Goal: Task Accomplishment & Management: Complete application form

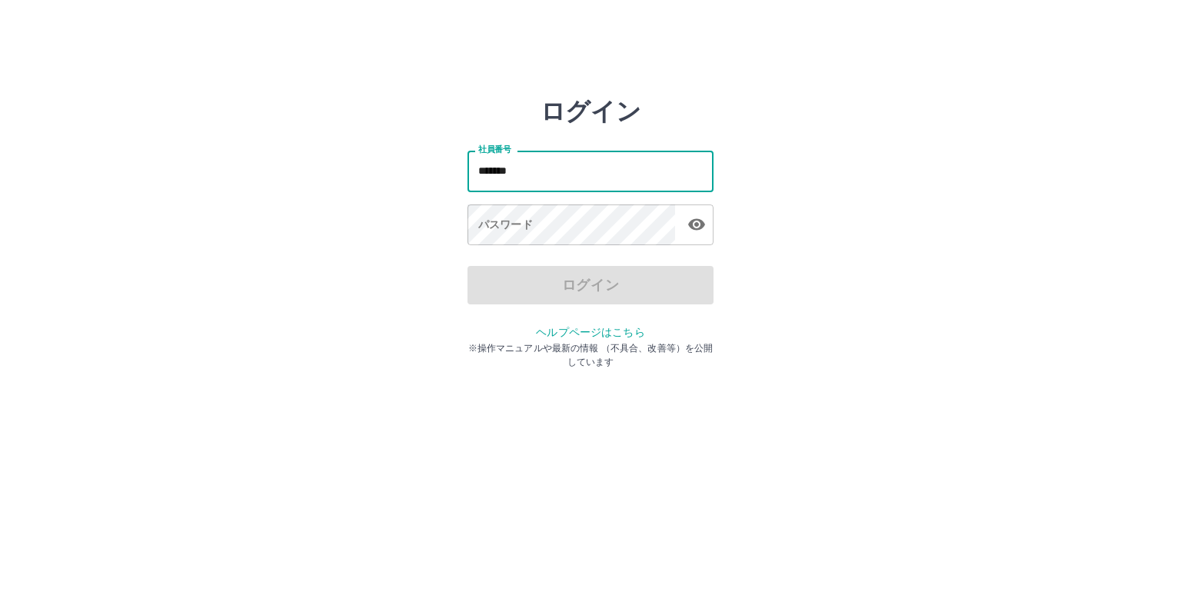
type input "*******"
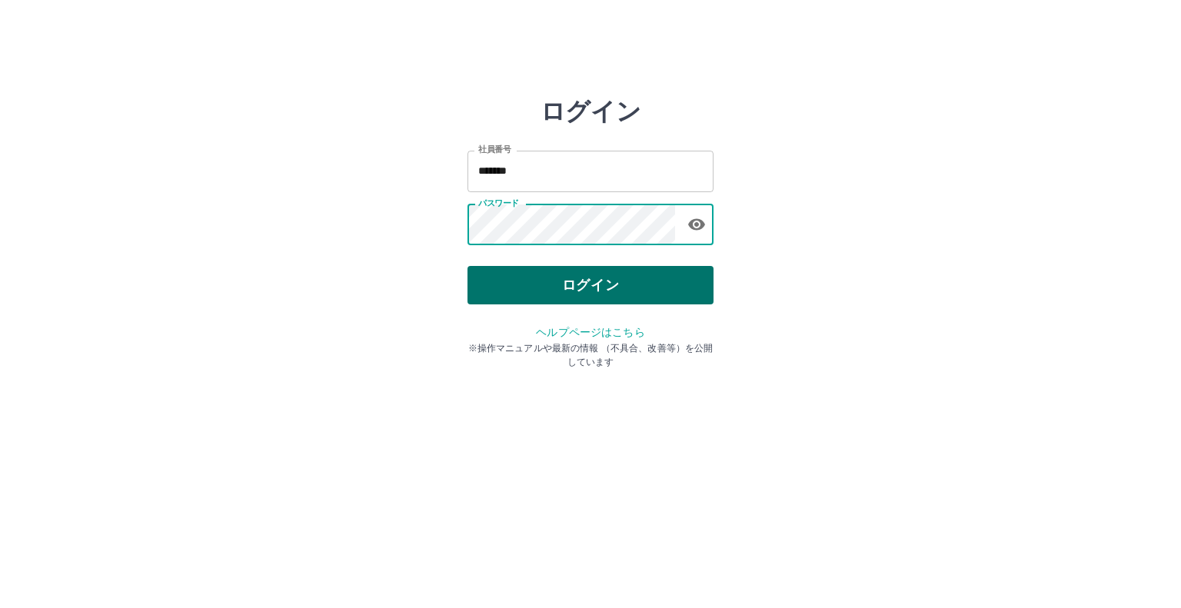
click at [535, 276] on button "ログイン" at bounding box center [590, 285] width 246 height 38
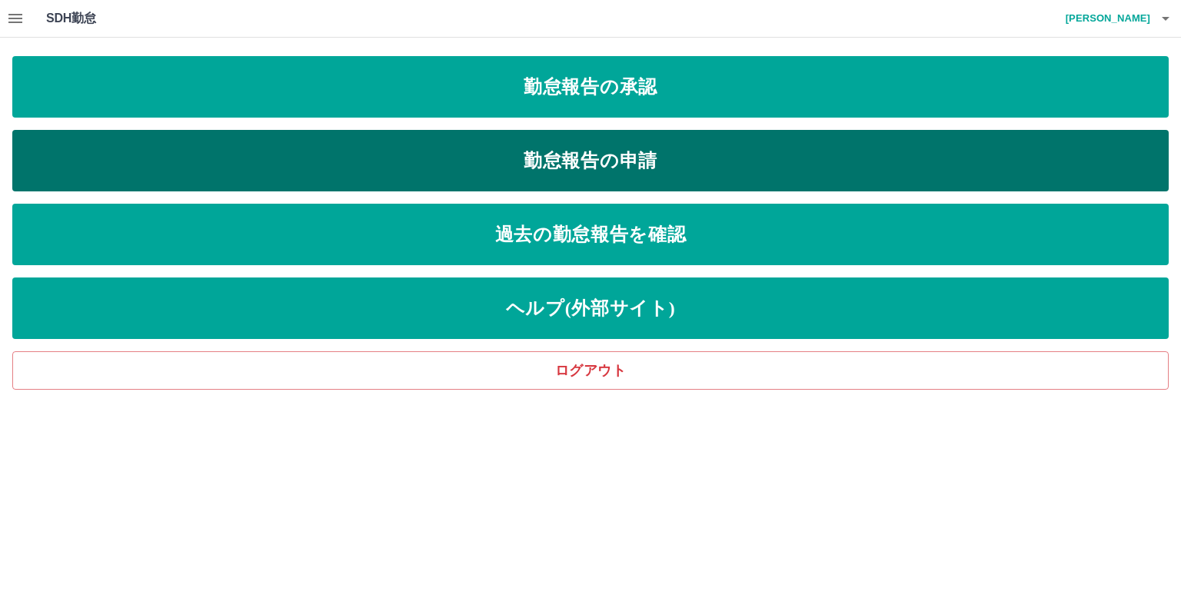
click at [570, 151] on link "勤怠報告の申請" at bounding box center [590, 161] width 1156 height 62
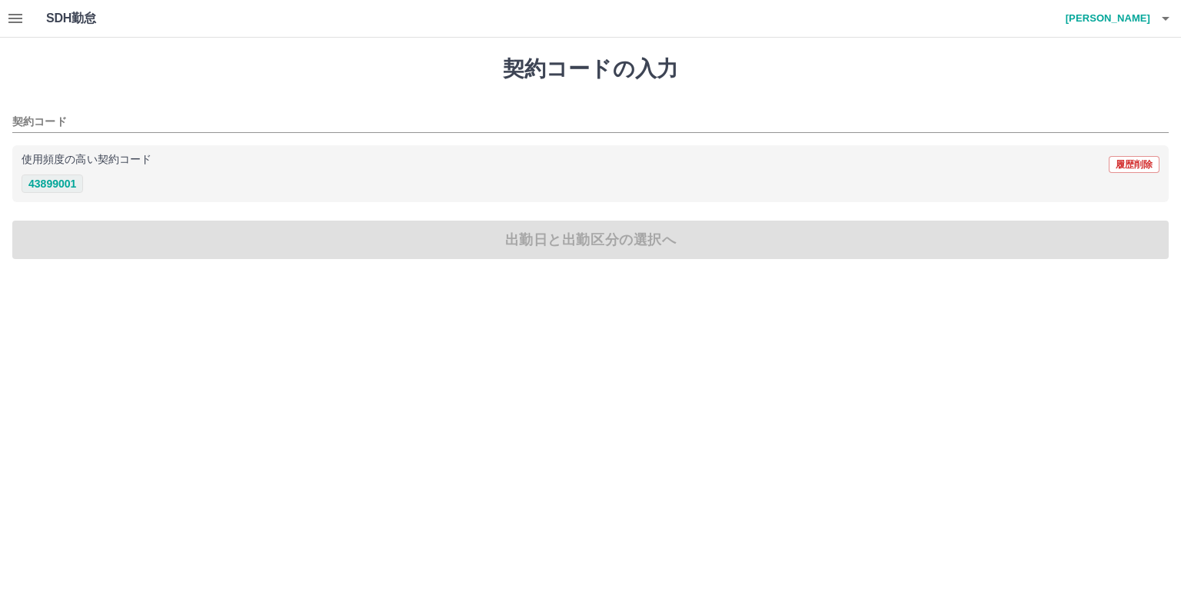
click at [48, 185] on button "43899001" at bounding box center [53, 184] width 62 height 18
type input "********"
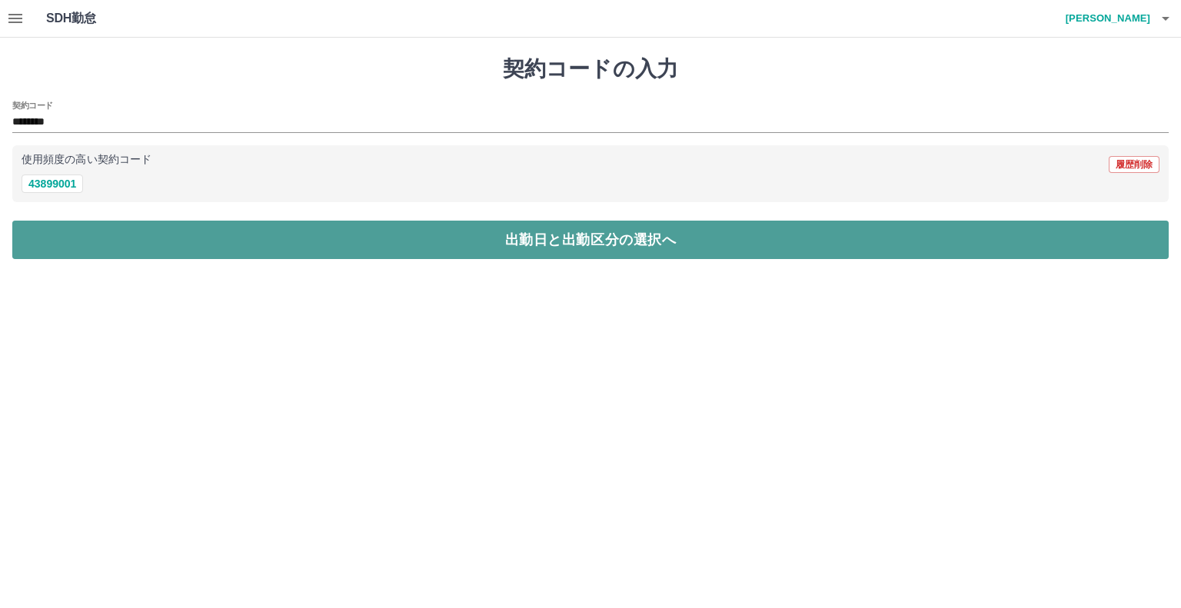
click at [289, 245] on button "出勤日と出勤区分の選択へ" at bounding box center [590, 240] width 1156 height 38
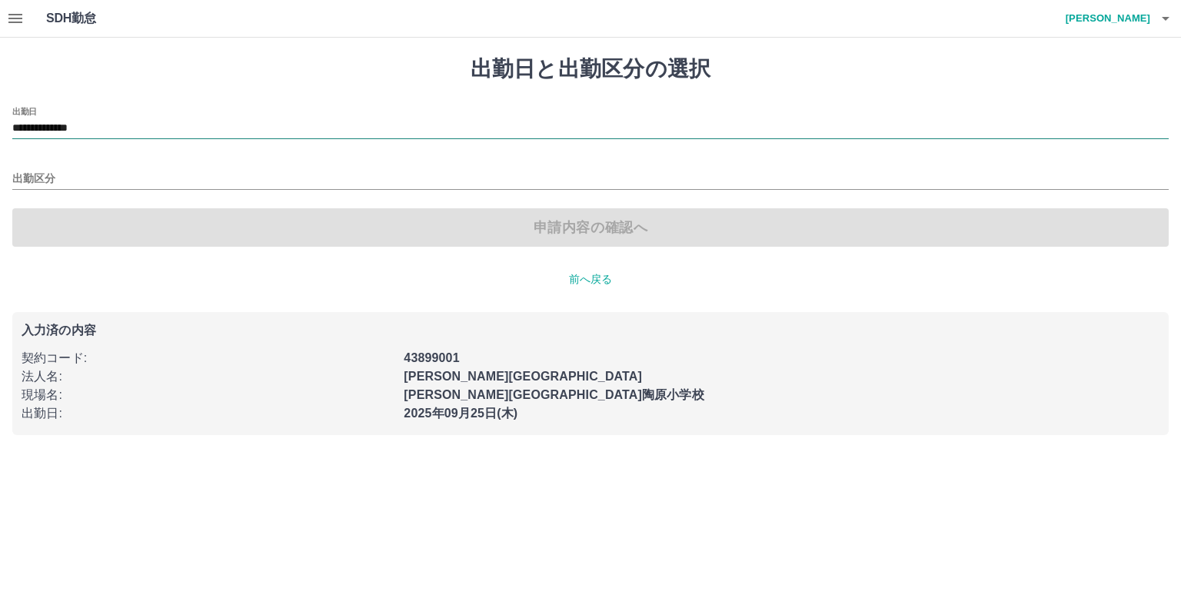
click at [83, 130] on input "**********" at bounding box center [590, 128] width 1156 height 19
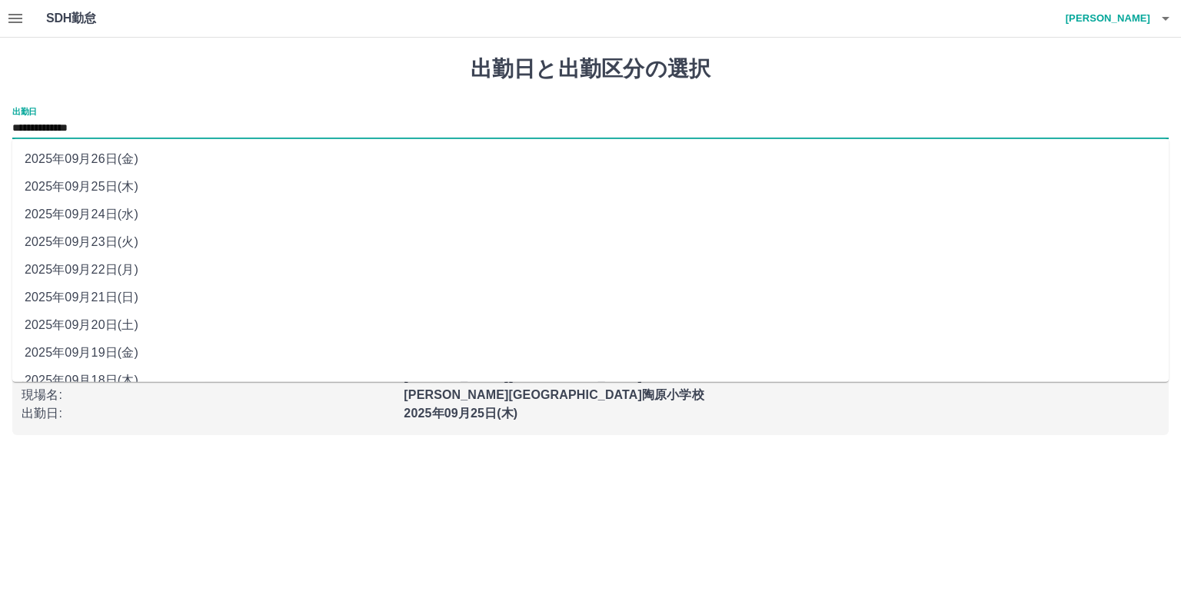
click at [111, 224] on li "2025年09月24日(水)" at bounding box center [590, 215] width 1156 height 28
type input "**********"
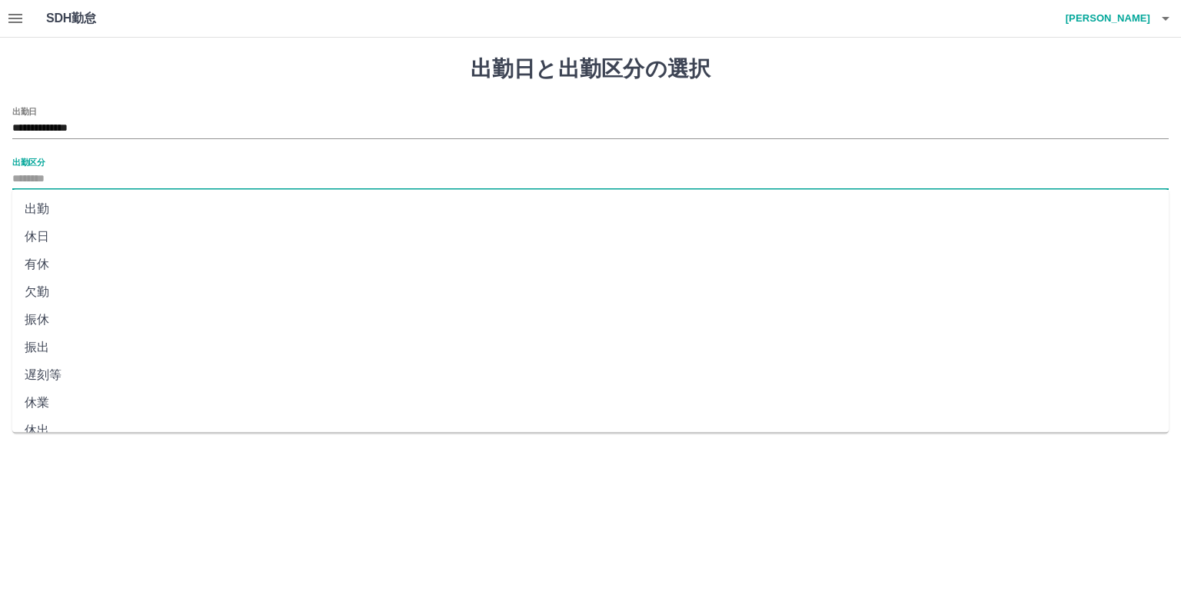
click at [71, 173] on input "出勤区分" at bounding box center [590, 179] width 1156 height 19
click at [64, 220] on li "出勤" at bounding box center [590, 209] width 1156 height 28
type input "**"
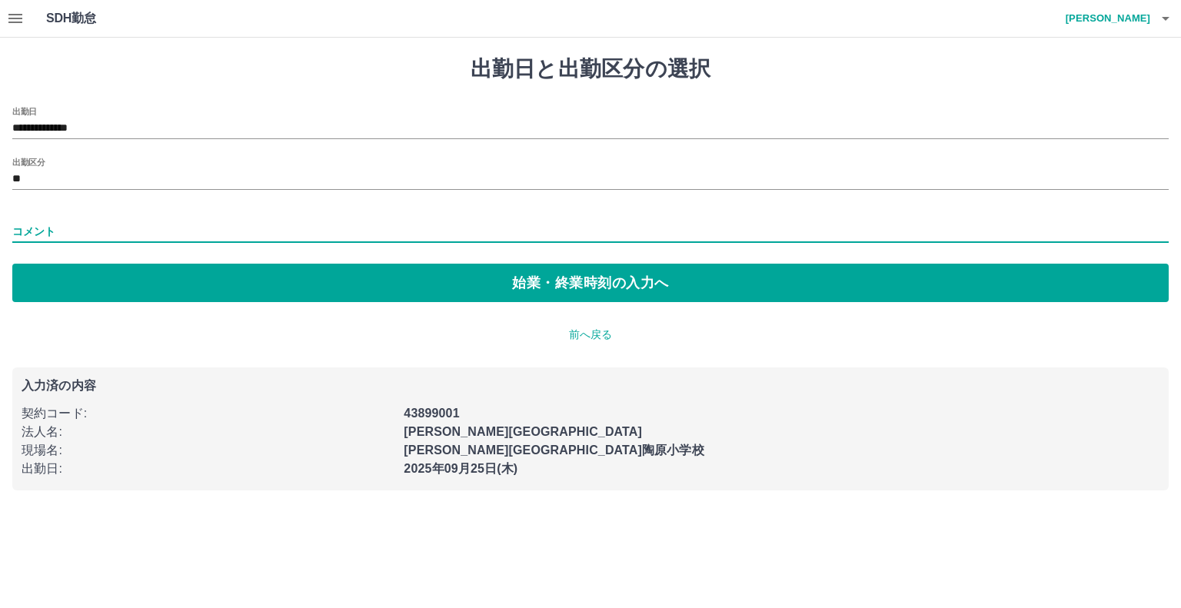
click at [78, 224] on input "コメント" at bounding box center [590, 232] width 1156 height 22
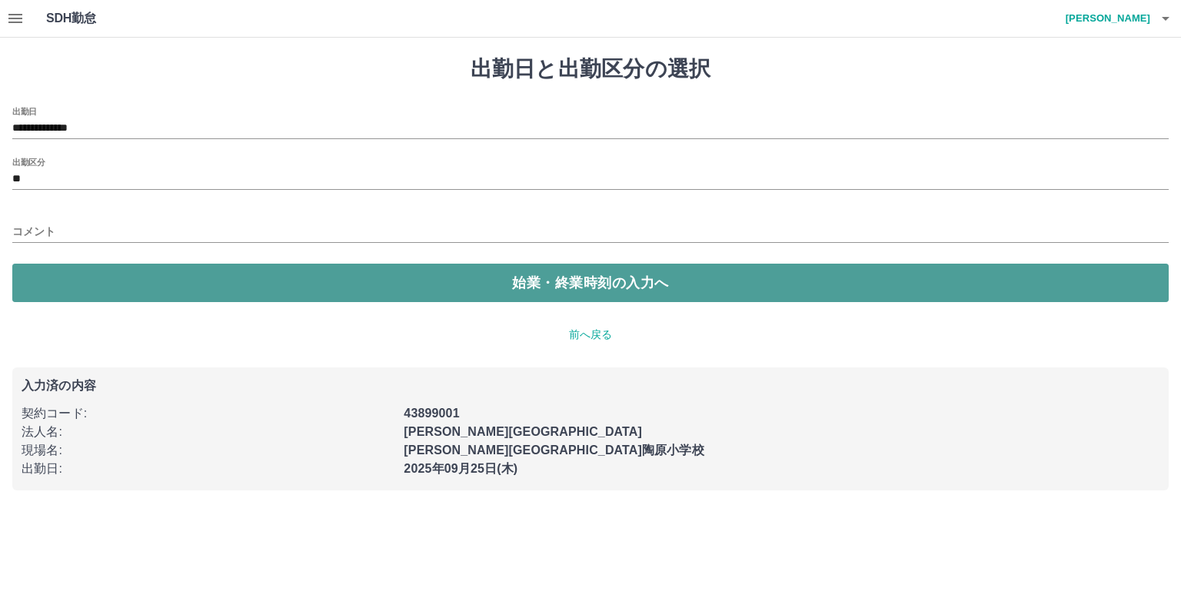
click at [298, 283] on button "始業・終業時刻の入力へ" at bounding box center [590, 283] width 1156 height 38
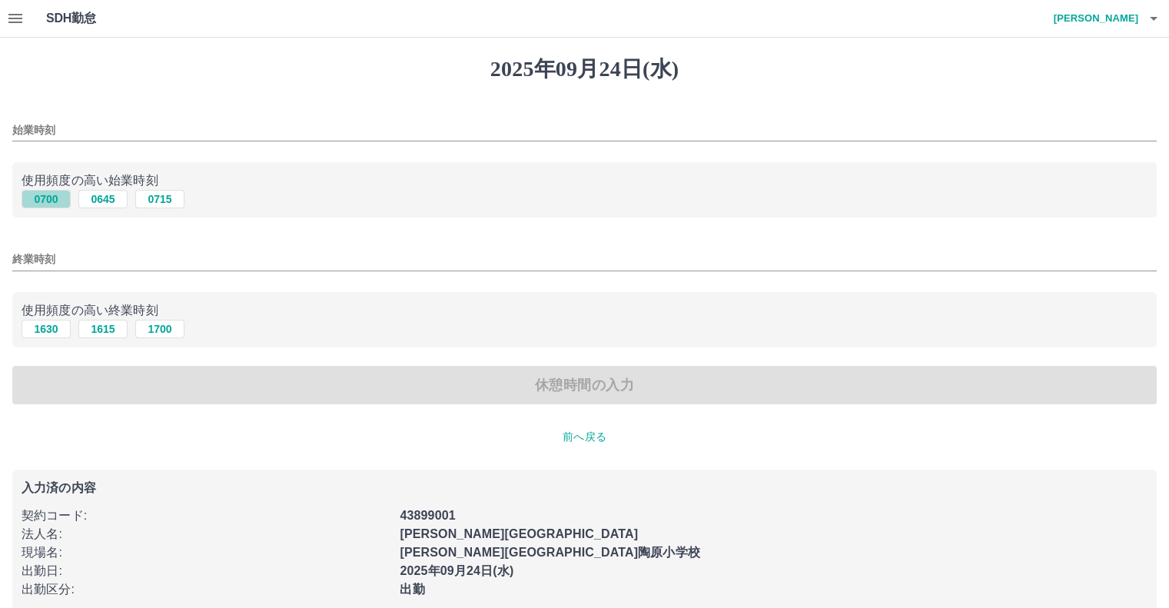
click at [38, 204] on button "0700" at bounding box center [46, 199] width 49 height 18
type input "****"
click at [35, 261] on input "終業時刻" at bounding box center [584, 259] width 1145 height 22
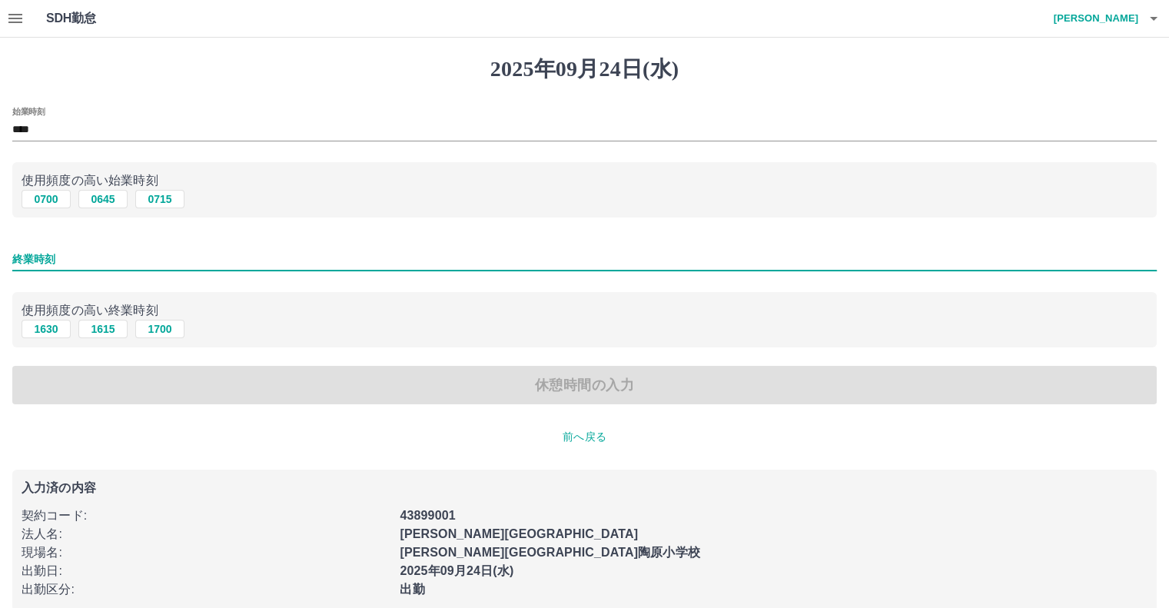
type input "****"
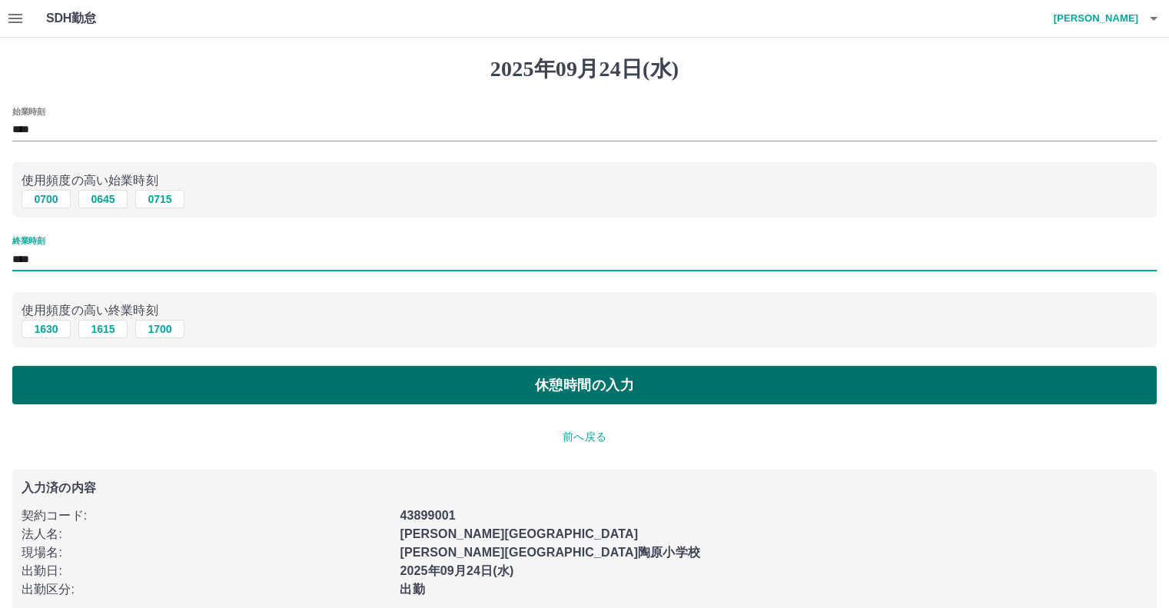
click at [140, 387] on button "休憩時間の入力" at bounding box center [584, 385] width 1145 height 38
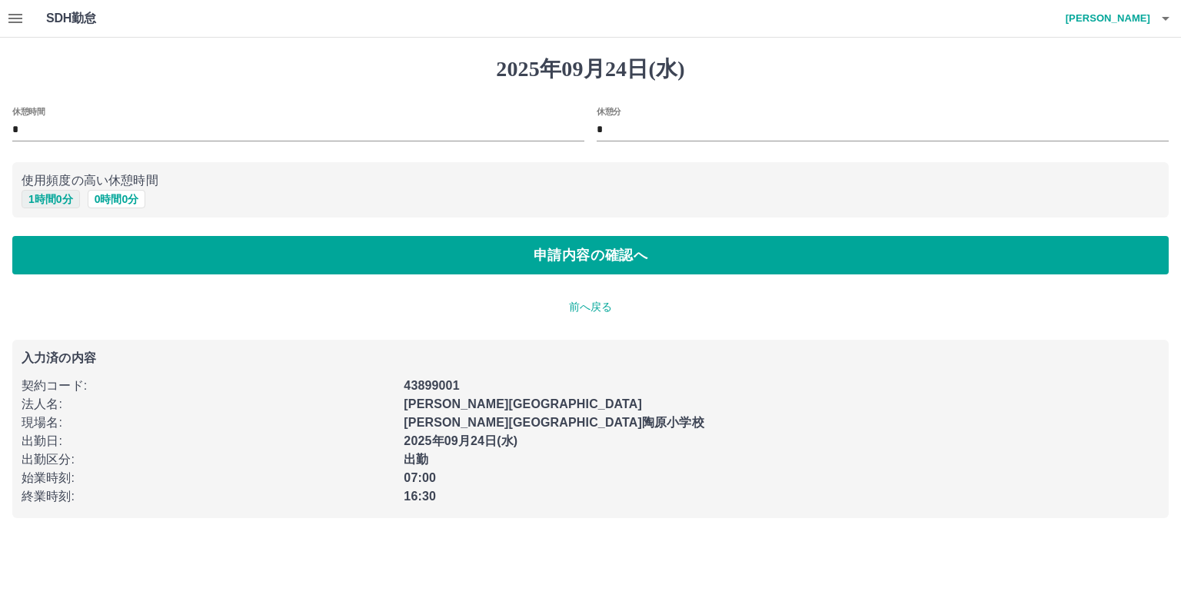
click at [34, 203] on button "1 時間 0 分" at bounding box center [51, 199] width 58 height 18
type input "*"
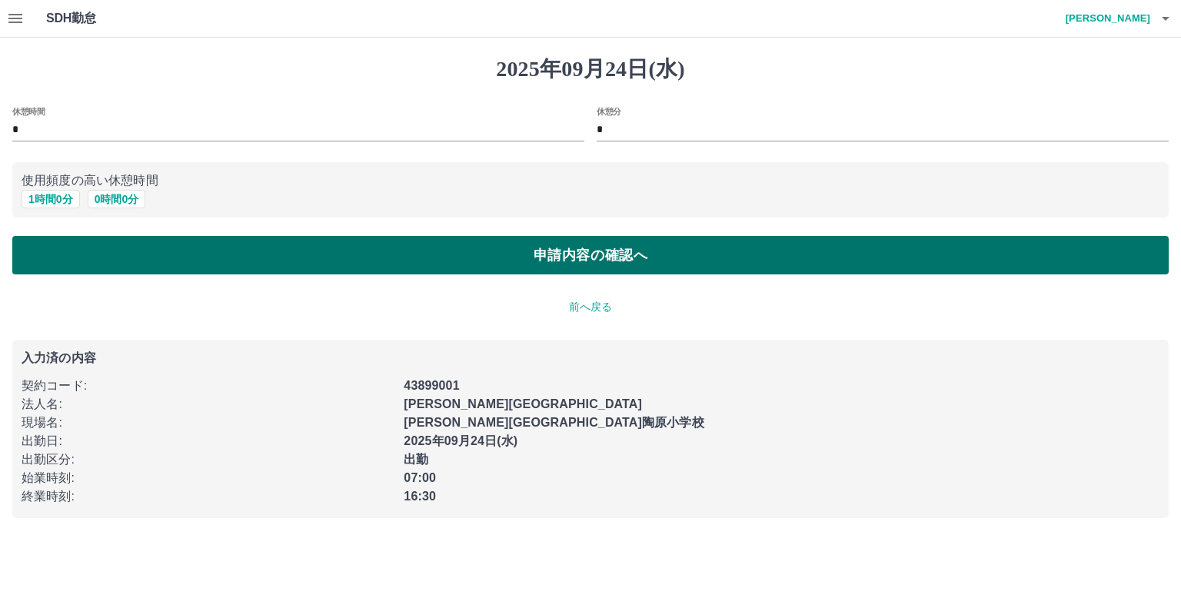
click at [55, 236] on button "申請内容の確認へ" at bounding box center [590, 255] width 1156 height 38
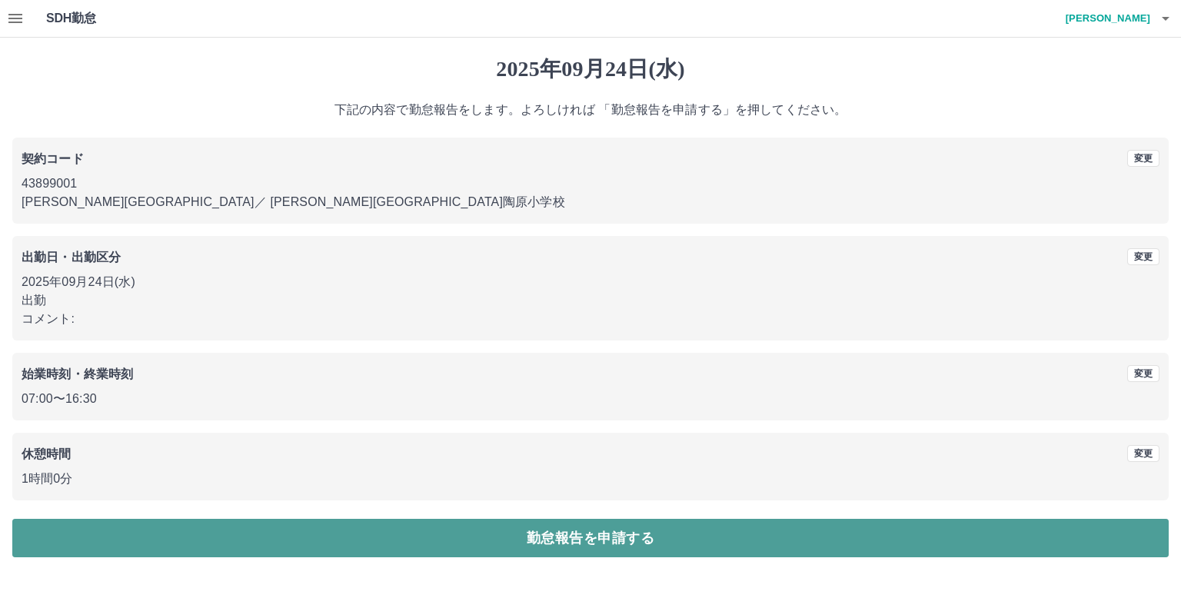
click at [359, 553] on button "勤怠報告を申請する" at bounding box center [590, 538] width 1156 height 38
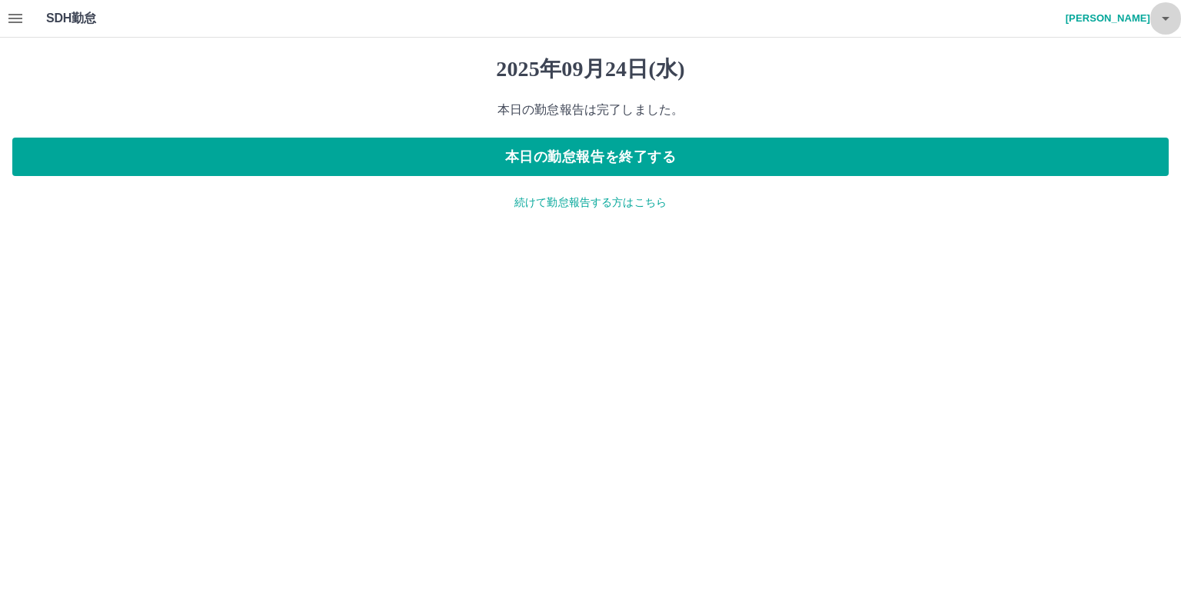
click at [1155, 12] on button "button" at bounding box center [1165, 18] width 31 height 37
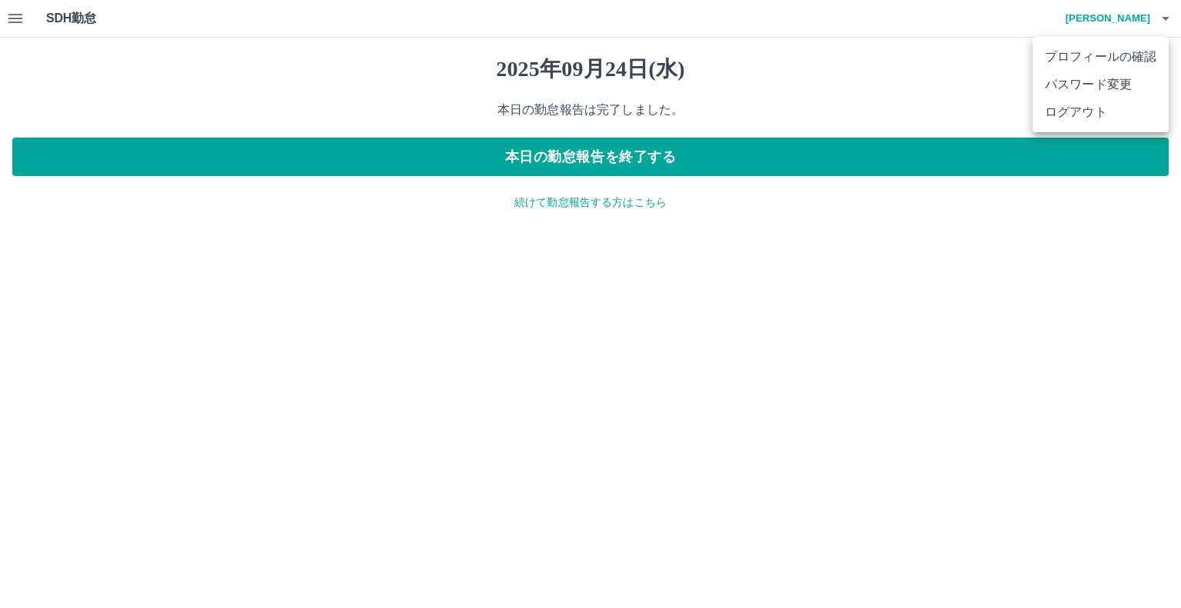
click at [8, 25] on div at bounding box center [590, 304] width 1181 height 608
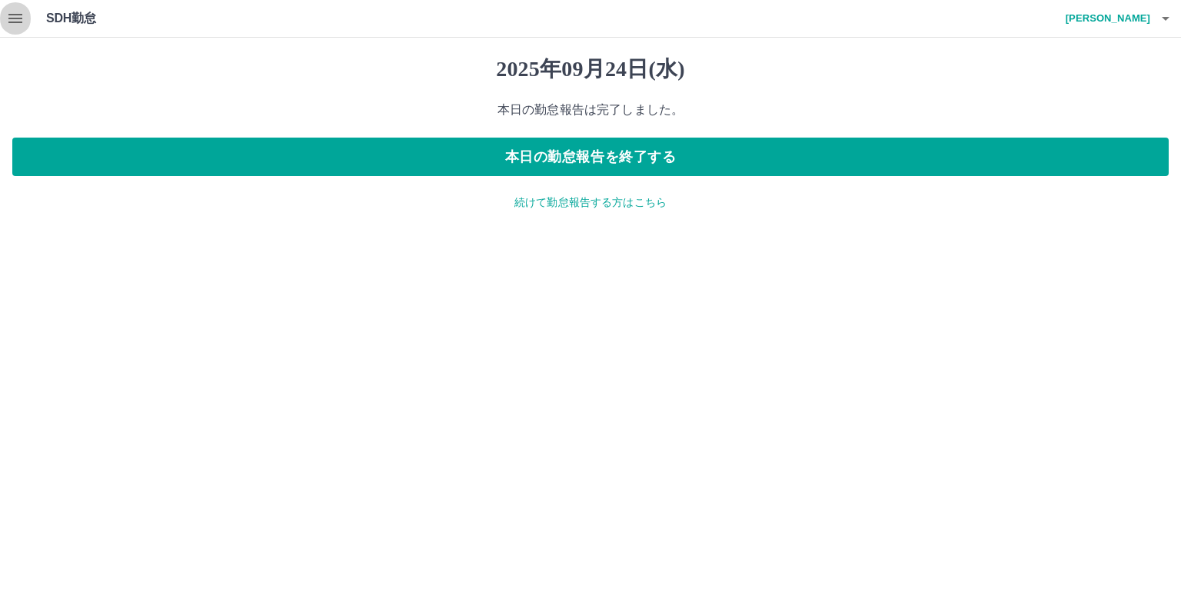
click at [8, 18] on icon "button" at bounding box center [15, 18] width 18 height 18
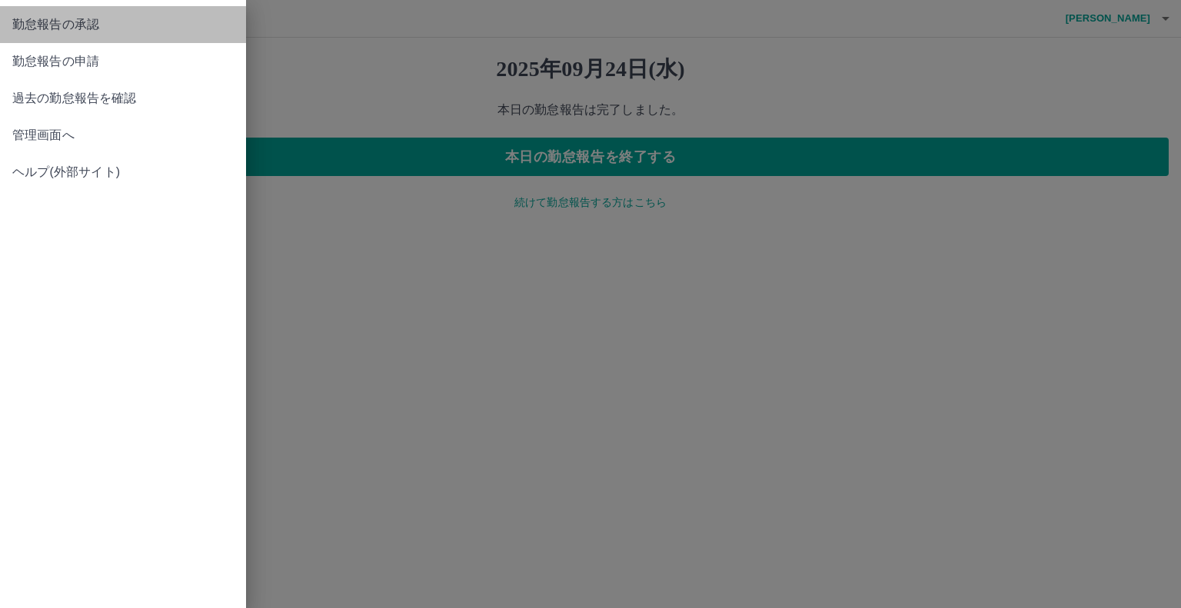
click at [73, 30] on span "勤怠報告の承認" at bounding box center [122, 24] width 221 height 18
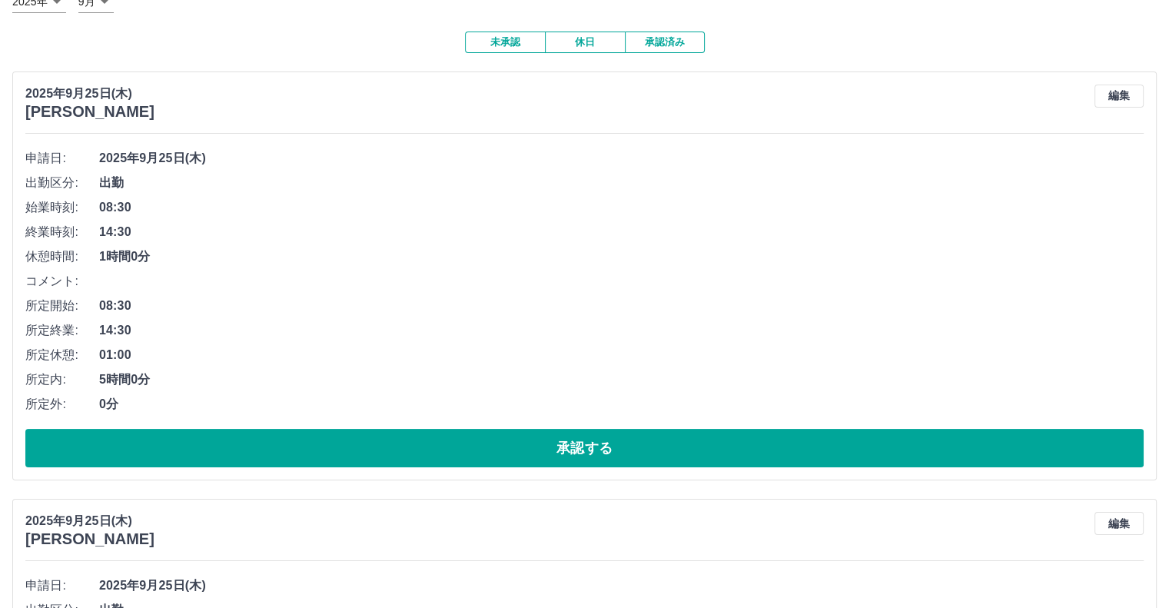
scroll to position [154, 0]
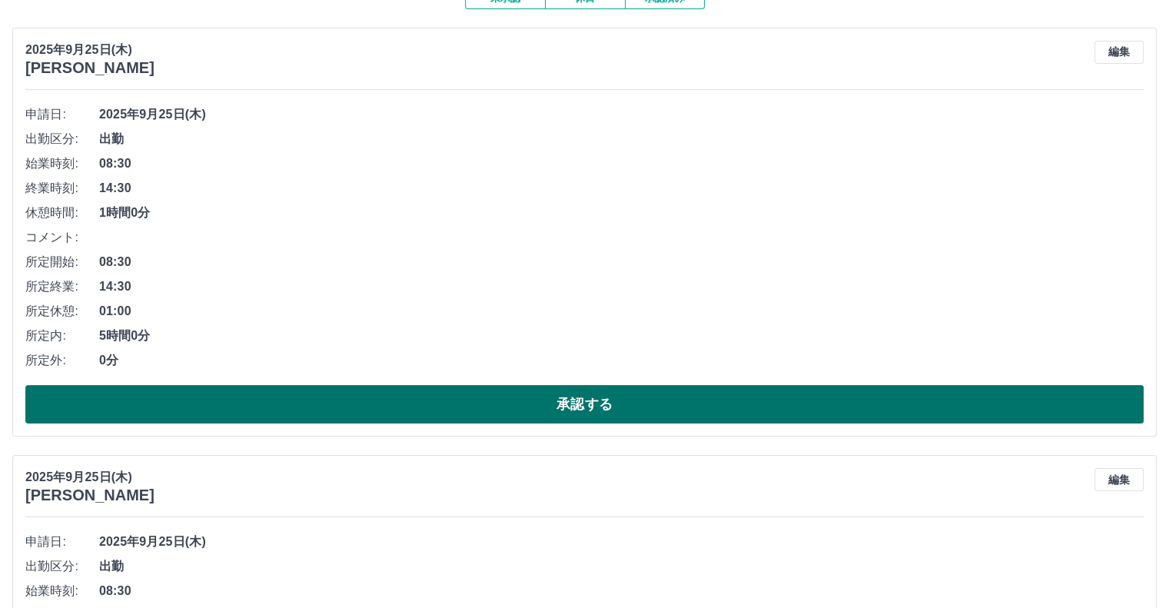
click at [454, 407] on button "承認する" at bounding box center [584, 404] width 1119 height 38
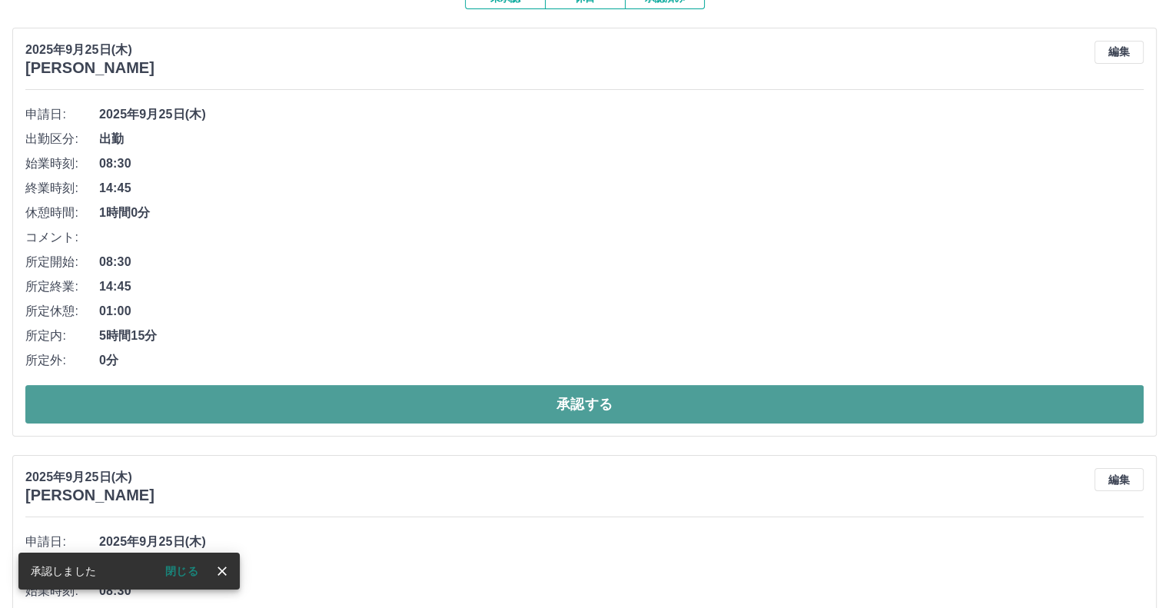
click at [450, 407] on button "承認する" at bounding box center [584, 404] width 1119 height 38
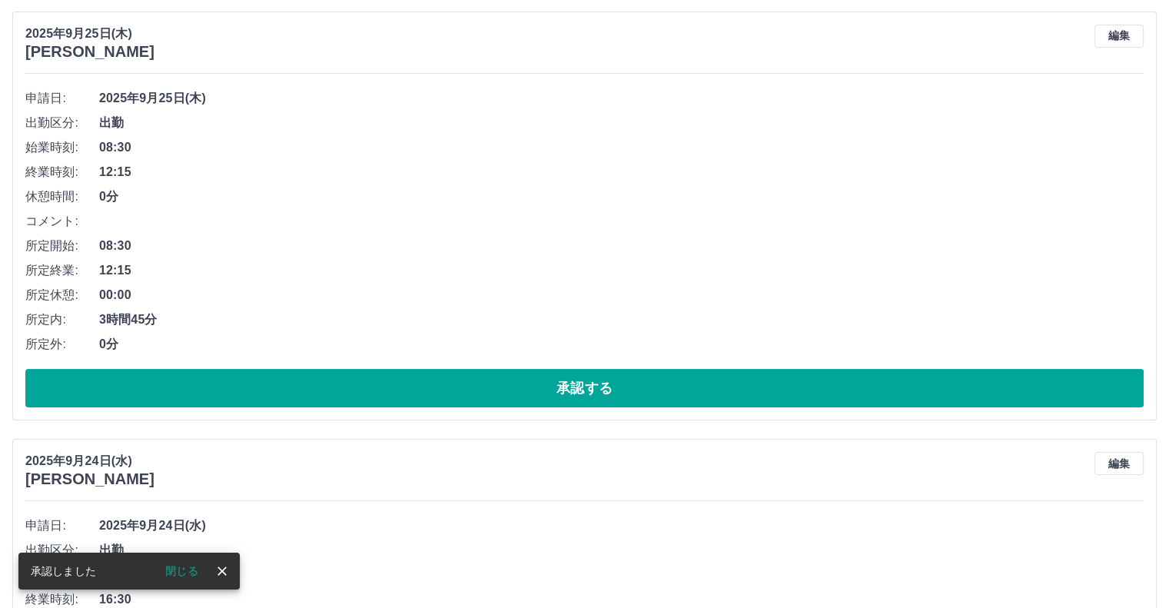
scroll to position [77, 0]
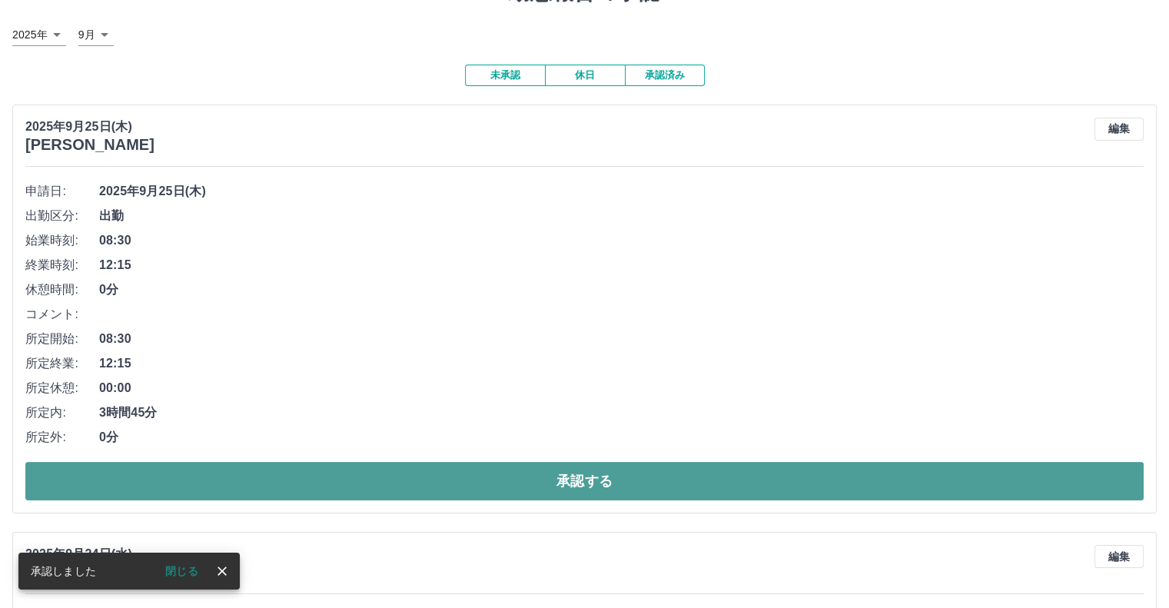
click at [455, 474] on button "承認する" at bounding box center [584, 481] width 1119 height 38
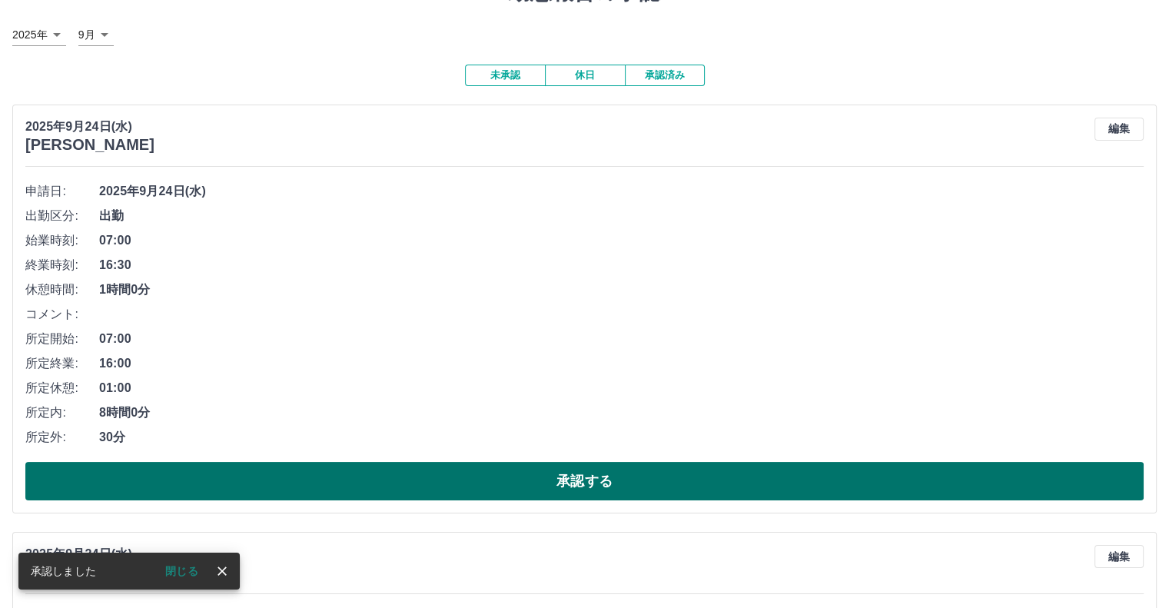
click at [448, 494] on button "承認する" at bounding box center [584, 481] width 1119 height 38
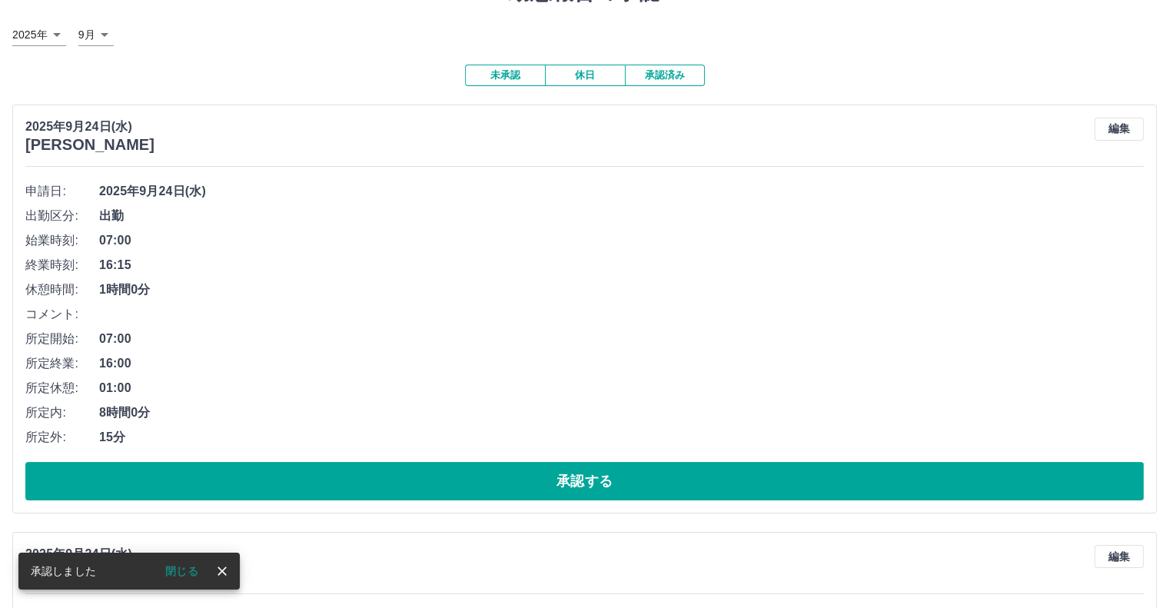
scroll to position [154, 0]
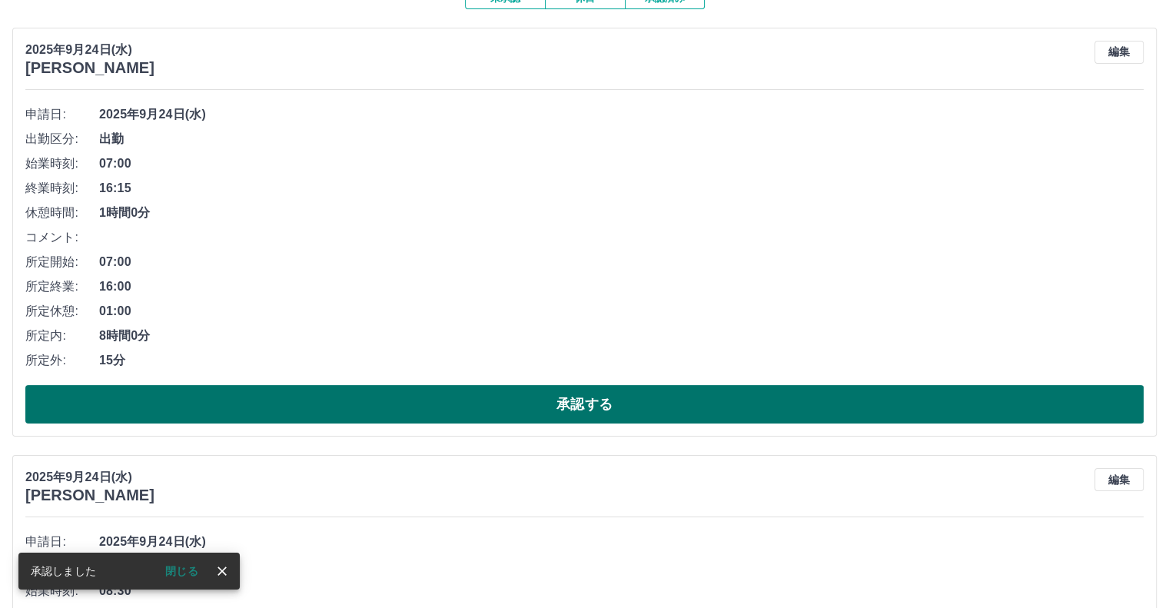
click at [436, 396] on button "承認する" at bounding box center [584, 404] width 1119 height 38
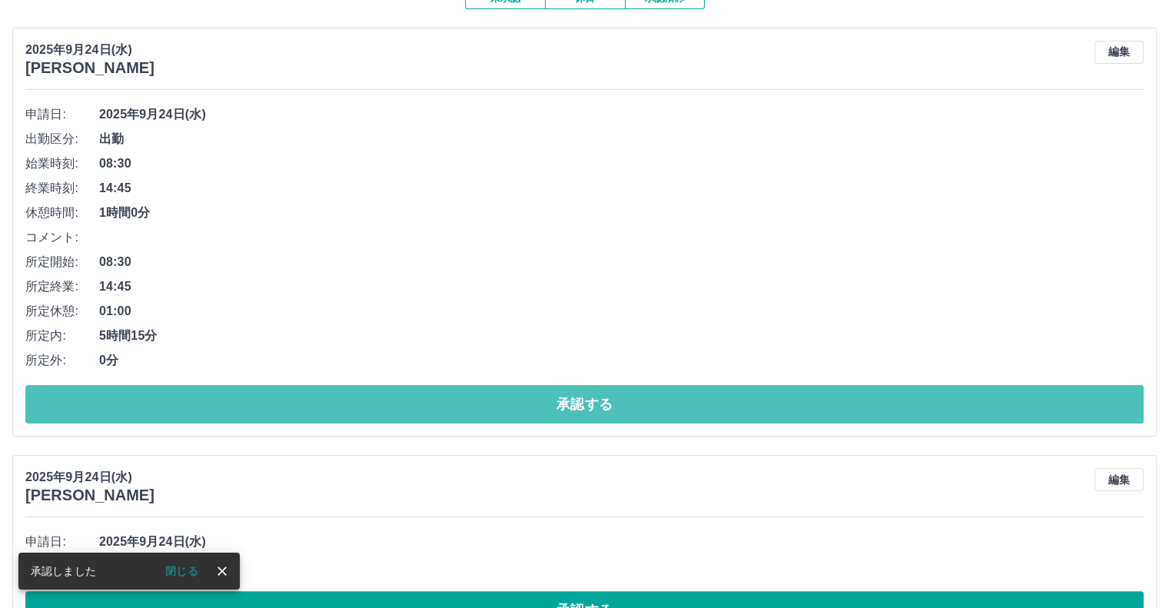
click at [436, 396] on button "承認する" at bounding box center [584, 404] width 1119 height 38
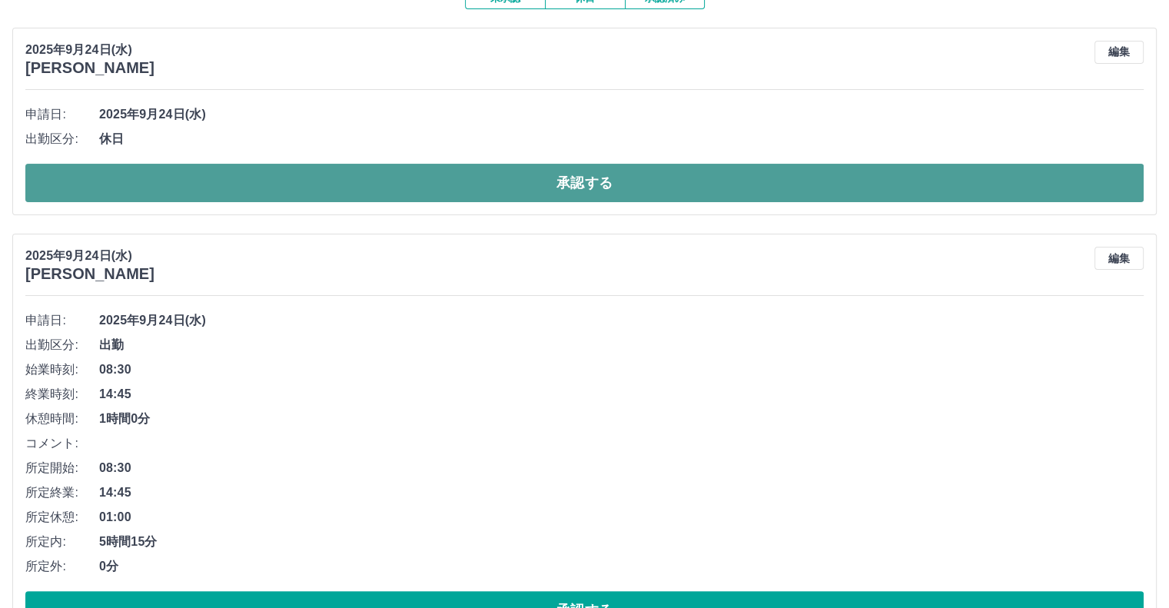
click at [314, 184] on button "承認する" at bounding box center [584, 183] width 1119 height 38
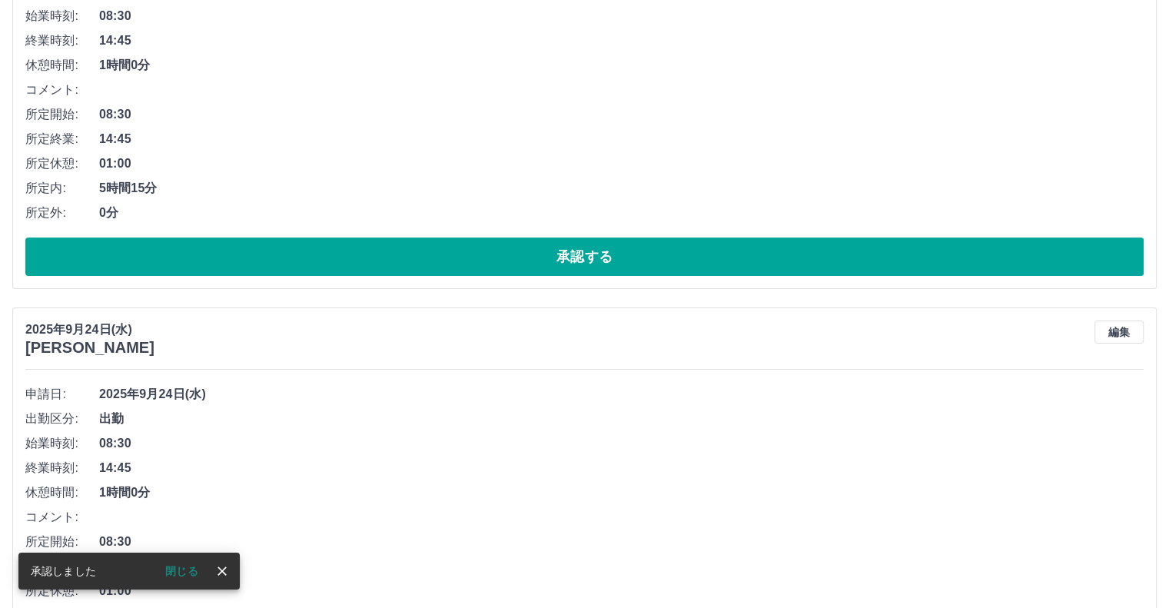
scroll to position [308, 0]
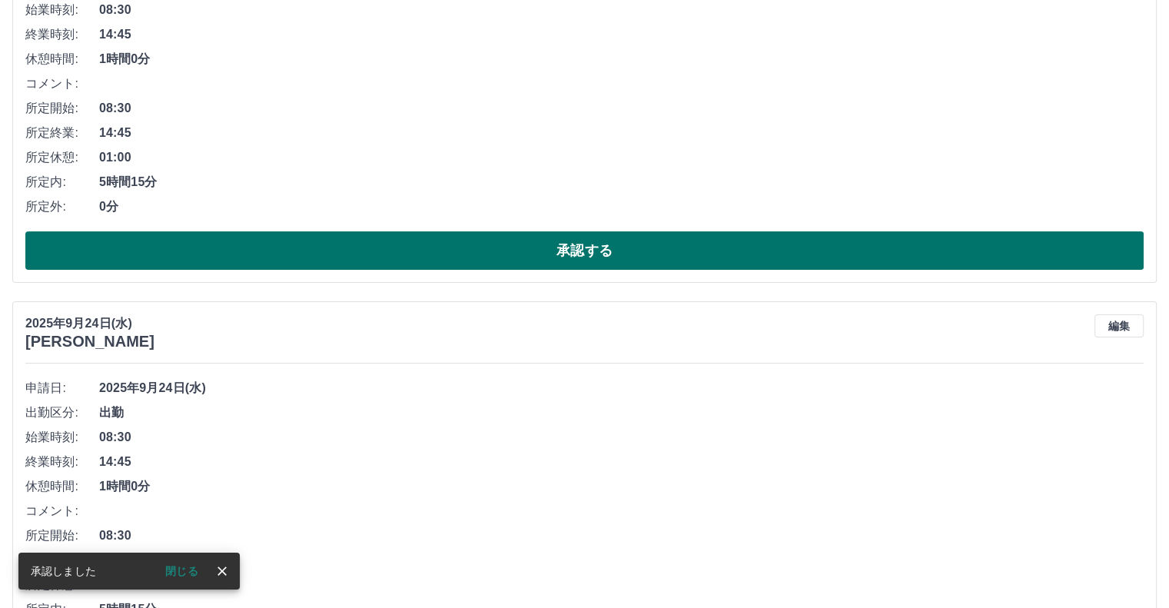
click at [398, 238] on button "承認する" at bounding box center [584, 250] width 1119 height 38
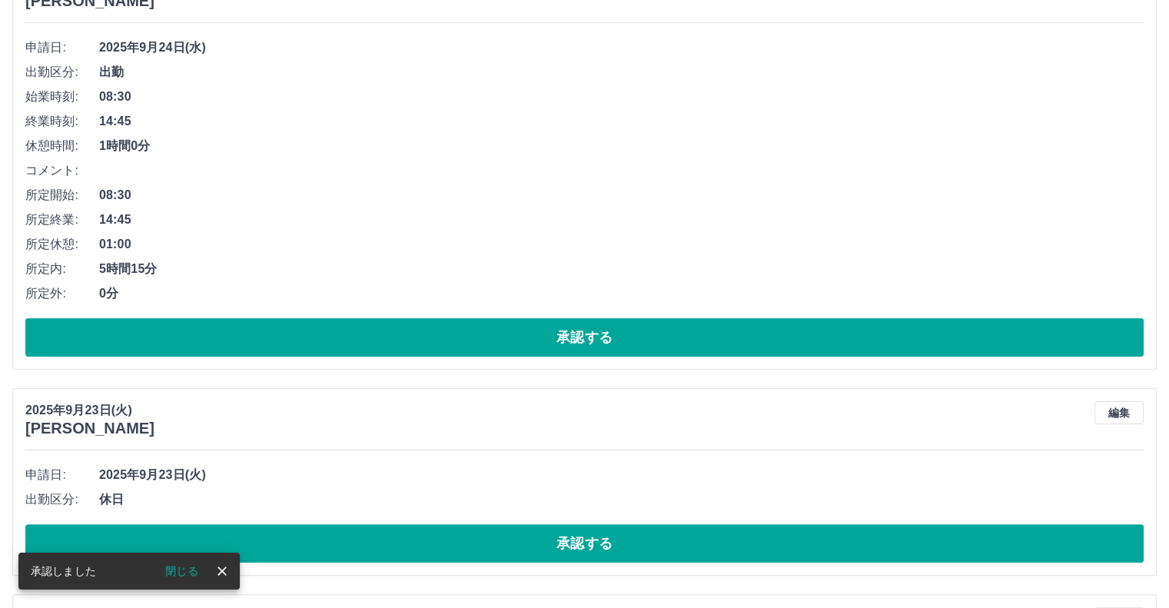
scroll to position [231, 0]
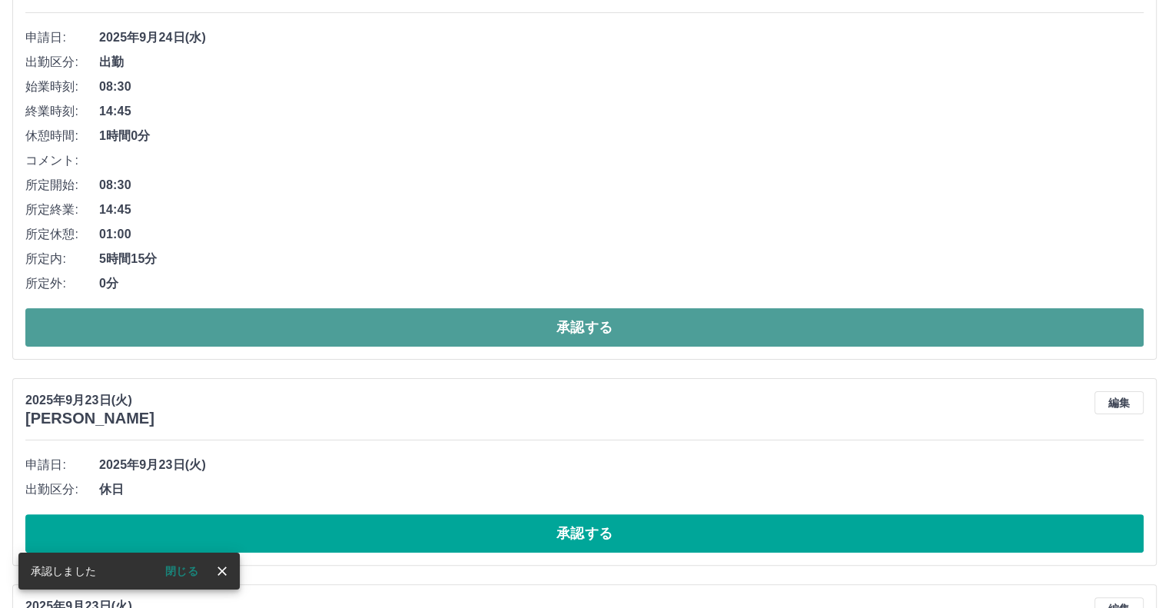
click at [443, 326] on button "承認する" at bounding box center [584, 327] width 1119 height 38
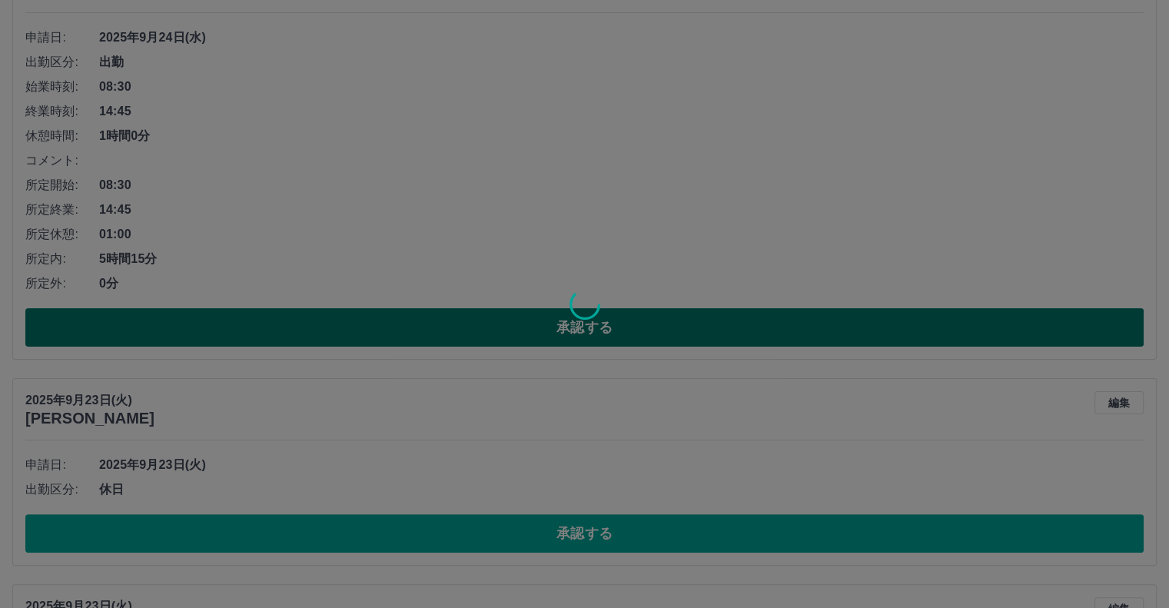
scroll to position [0, 0]
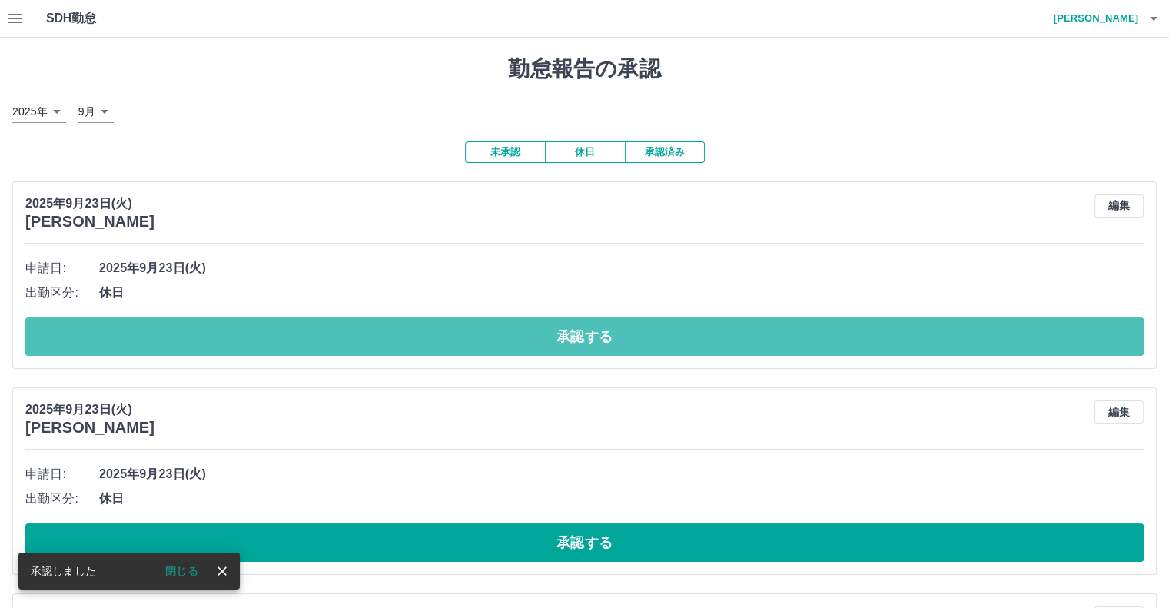
click at [443, 326] on button "承認する" at bounding box center [584, 336] width 1119 height 38
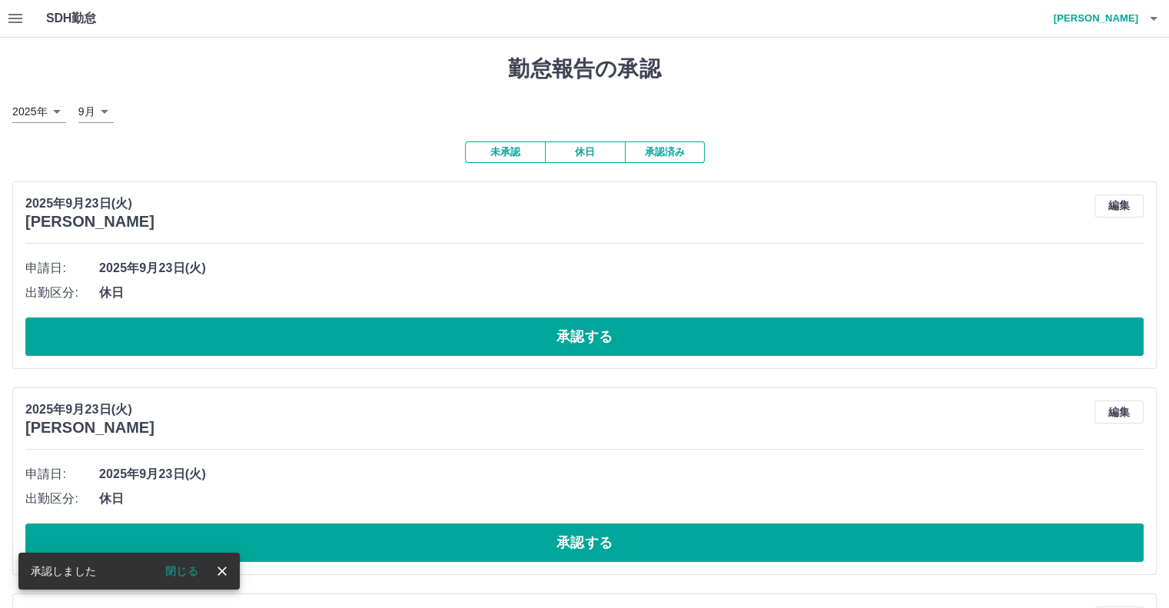
click at [443, 326] on button "承認する" at bounding box center [584, 336] width 1119 height 38
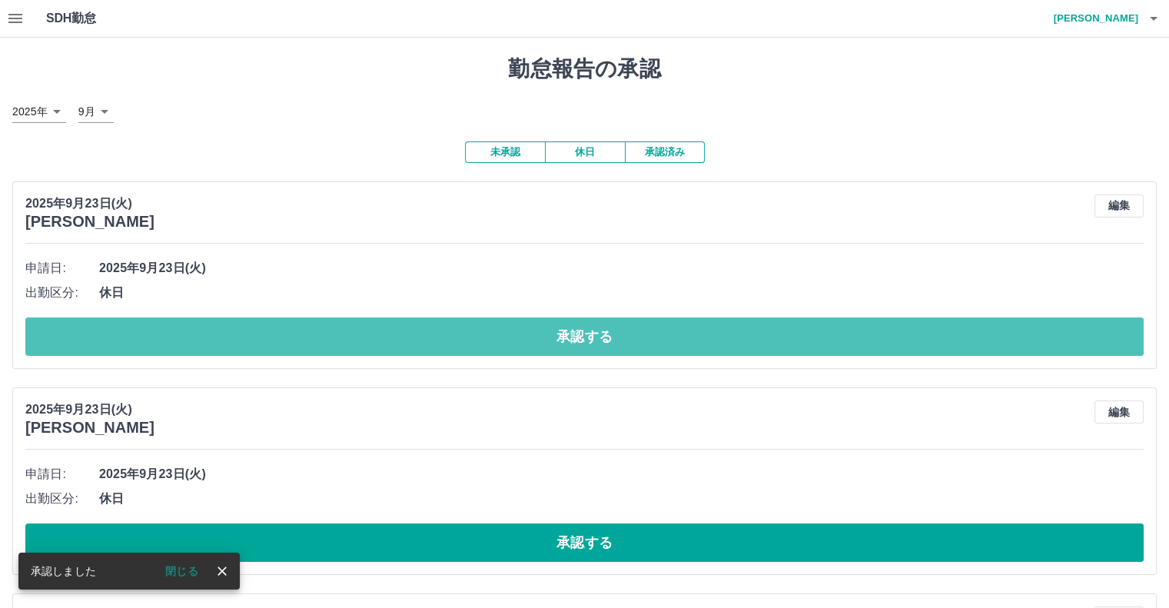
click at [443, 326] on button "承認する" at bounding box center [584, 336] width 1119 height 38
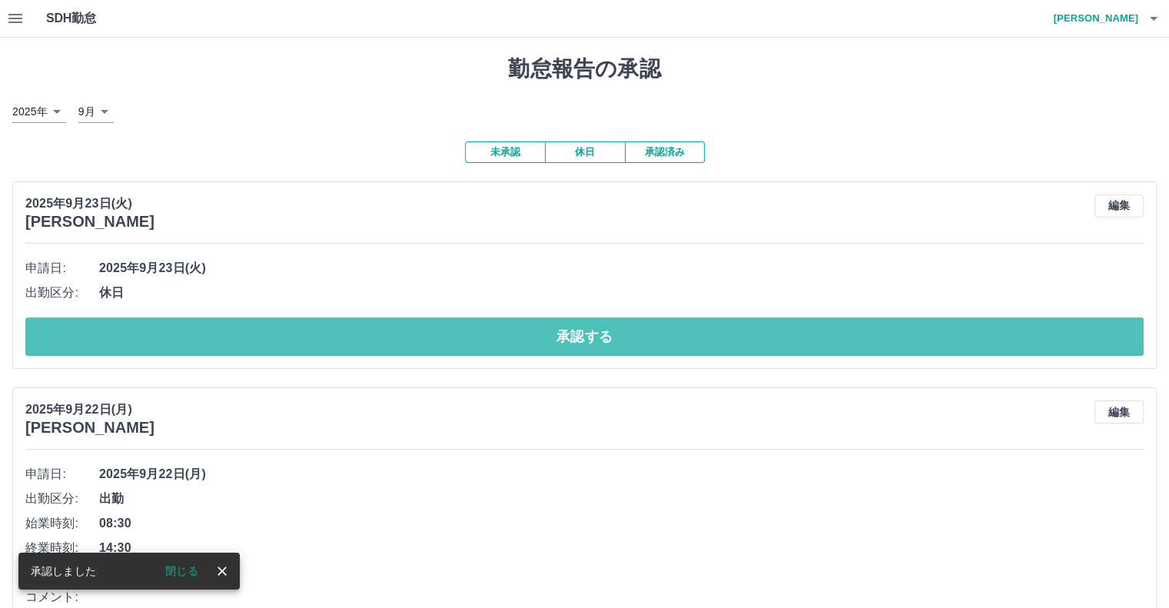
click at [443, 326] on button "承認する" at bounding box center [584, 336] width 1119 height 38
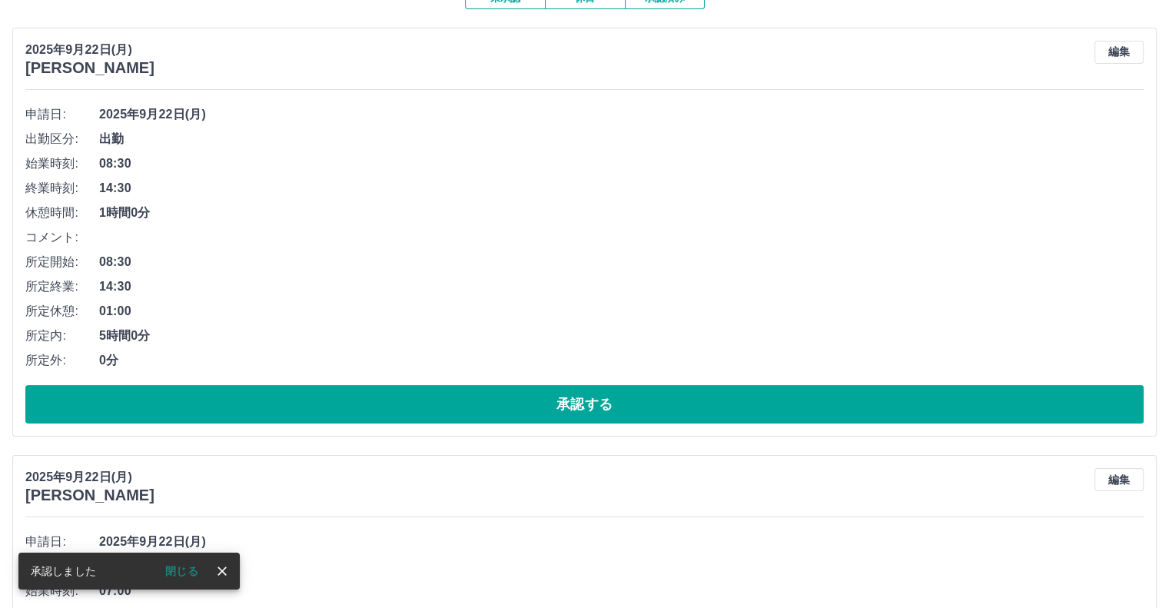
scroll to position [231, 0]
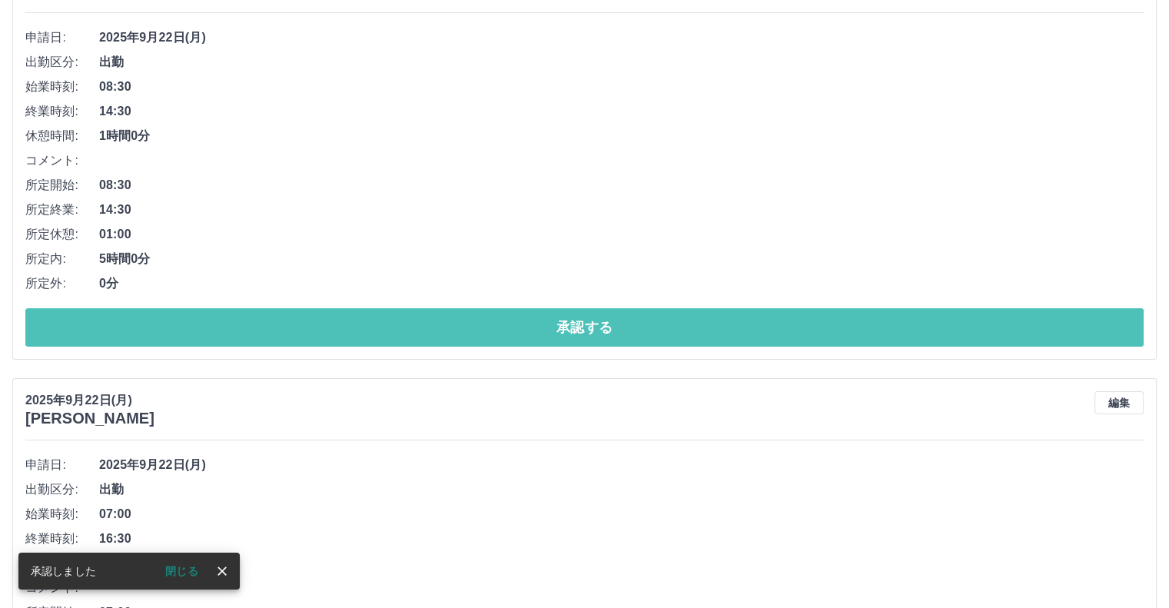
click at [443, 326] on button "承認する" at bounding box center [584, 327] width 1119 height 38
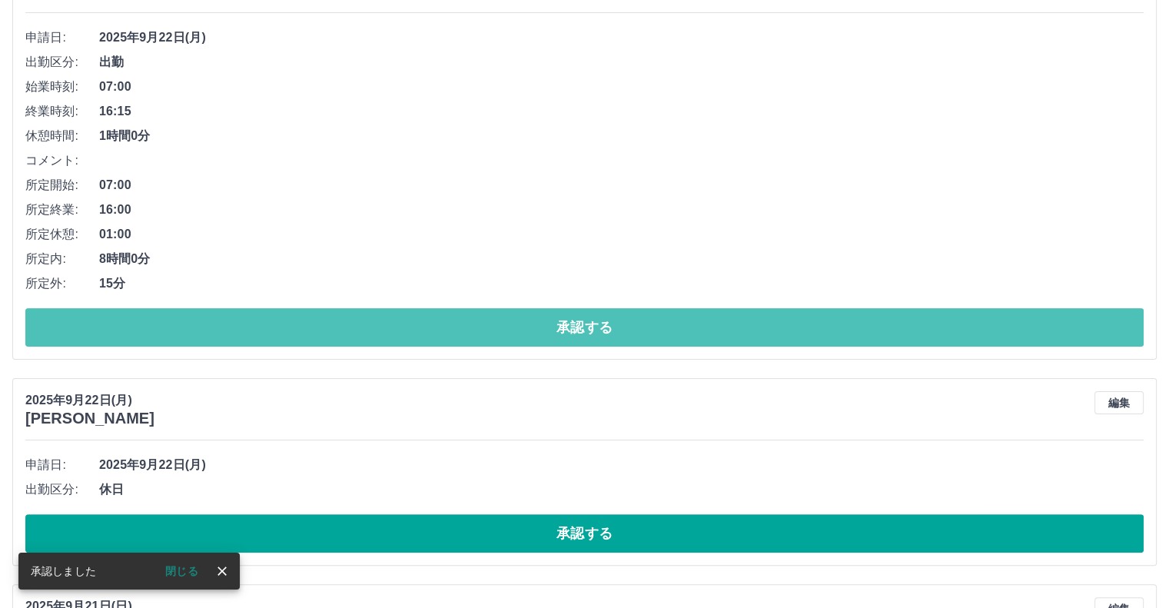
click at [443, 326] on button "承認する" at bounding box center [584, 327] width 1119 height 38
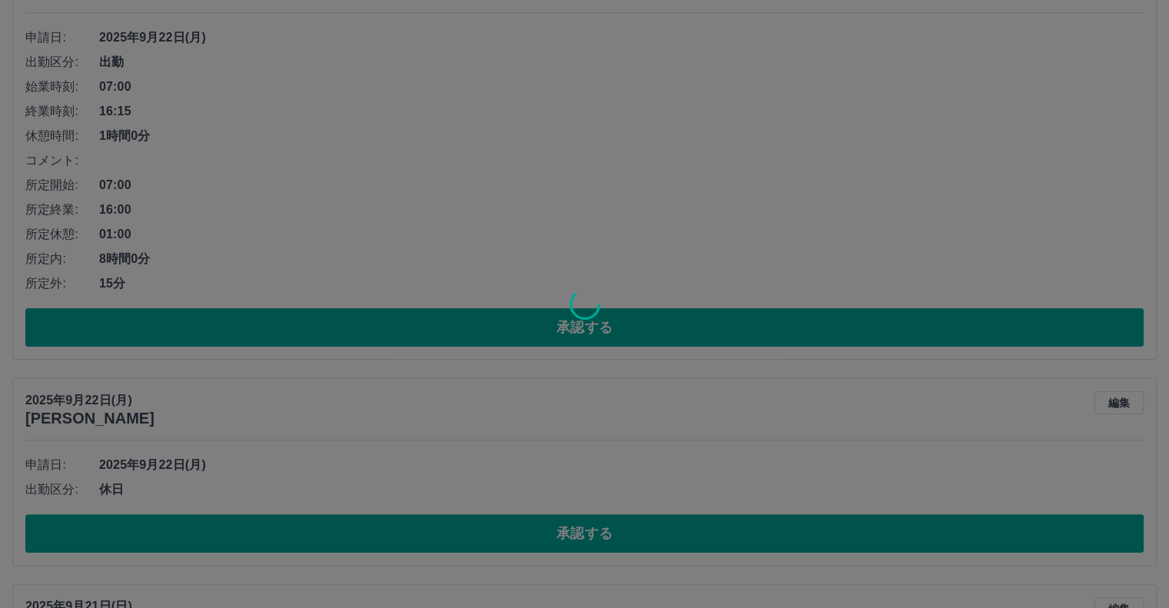
scroll to position [0, 0]
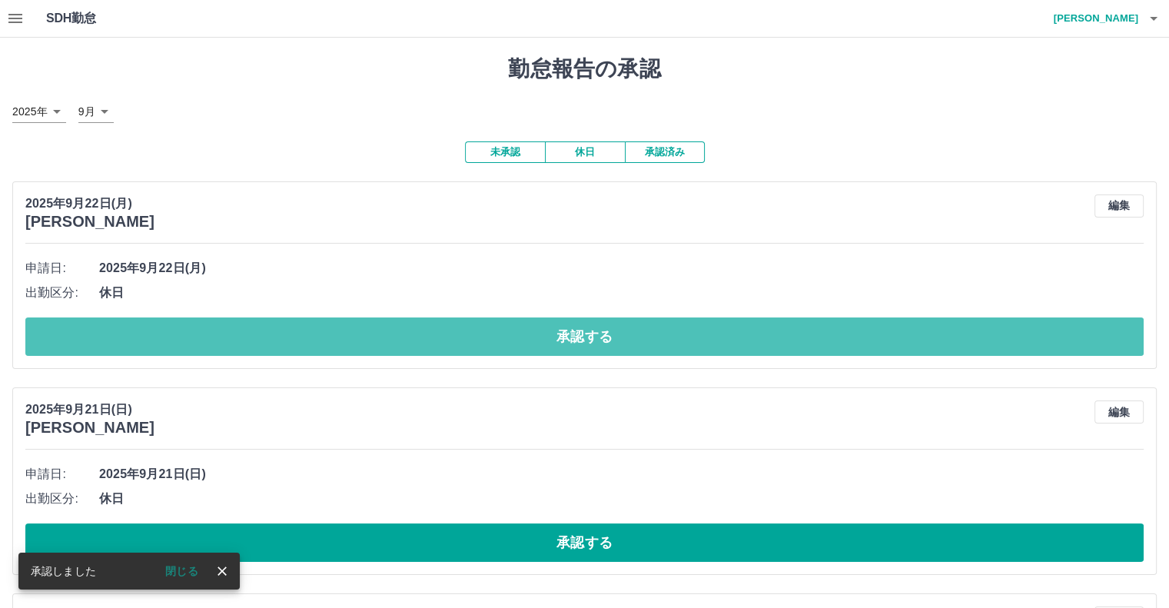
click at [443, 326] on button "承認する" at bounding box center [584, 336] width 1119 height 38
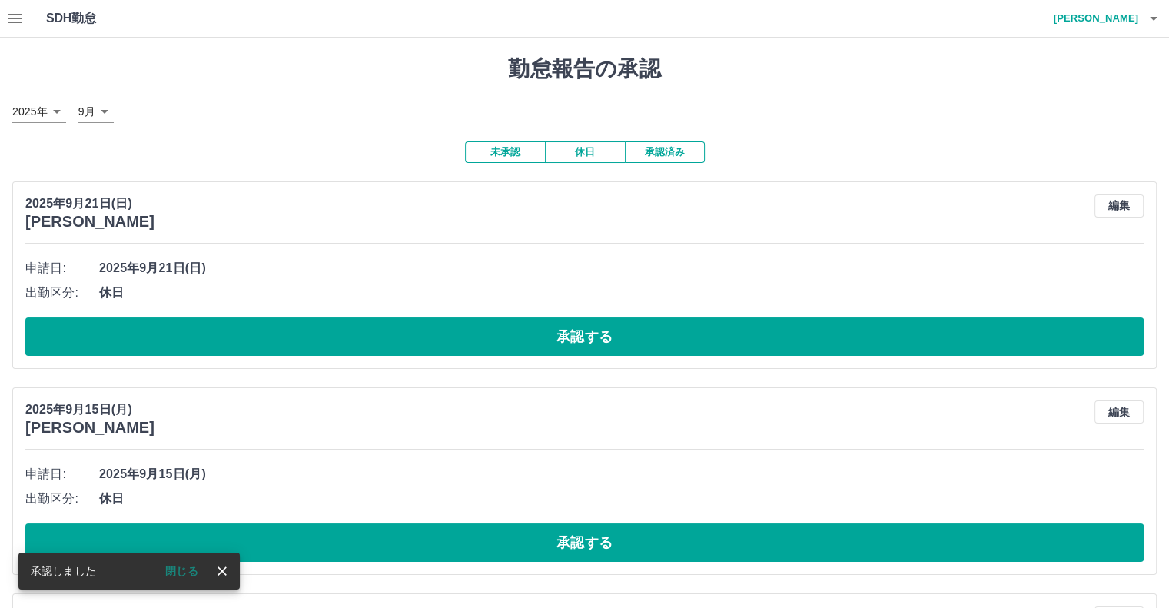
scroll to position [77, 0]
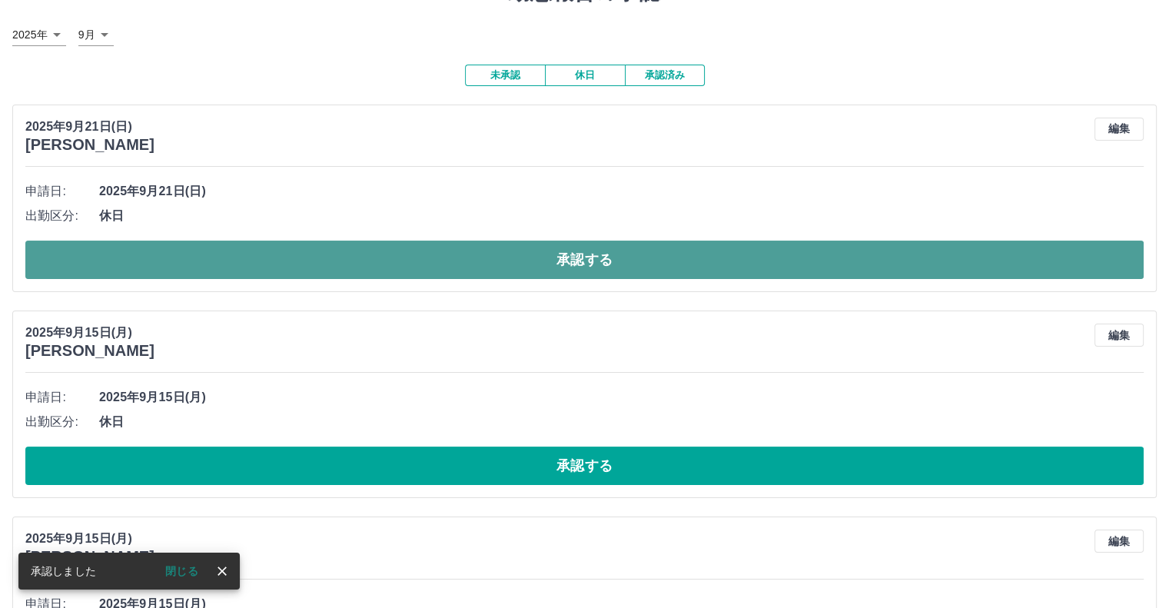
click at [464, 275] on button "承認する" at bounding box center [584, 260] width 1119 height 38
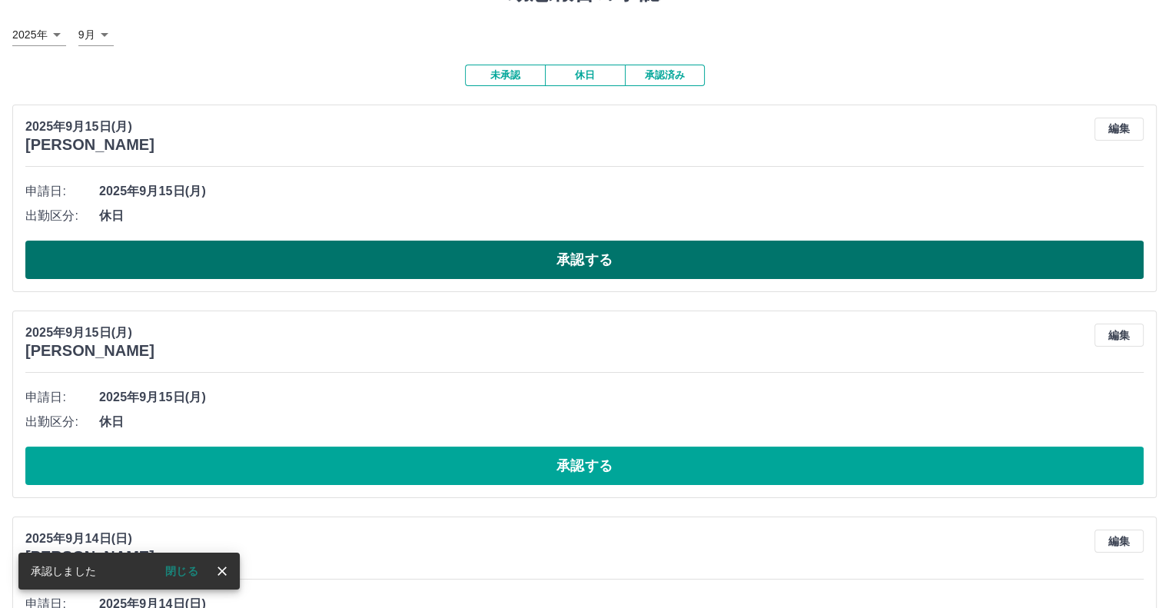
click at [473, 261] on button "承認する" at bounding box center [584, 260] width 1119 height 38
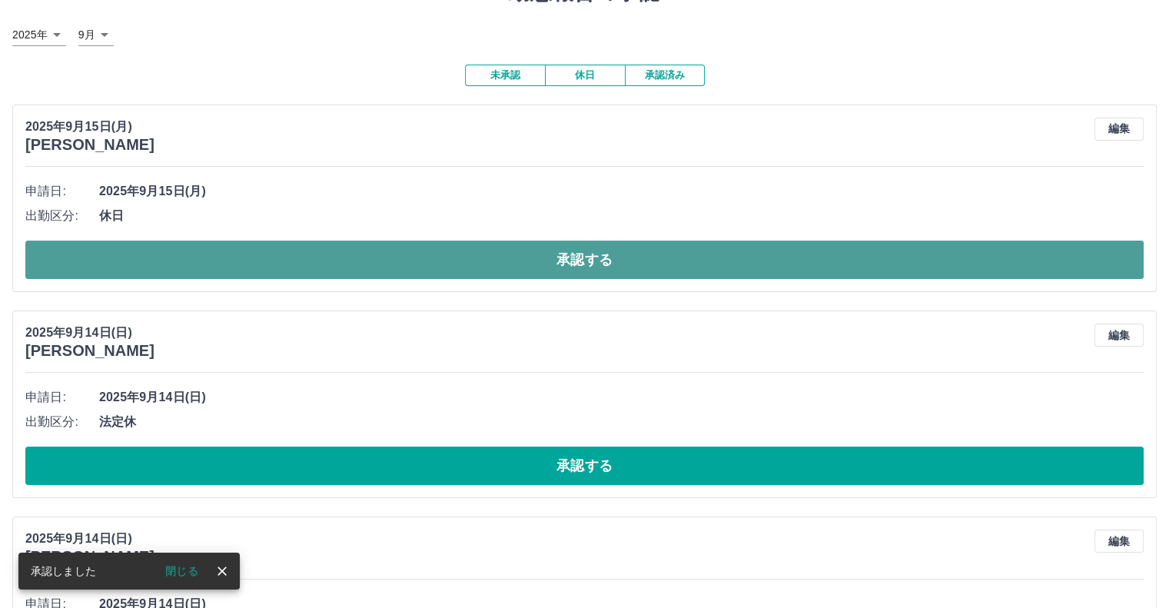
click at [473, 263] on button "承認する" at bounding box center [584, 260] width 1119 height 38
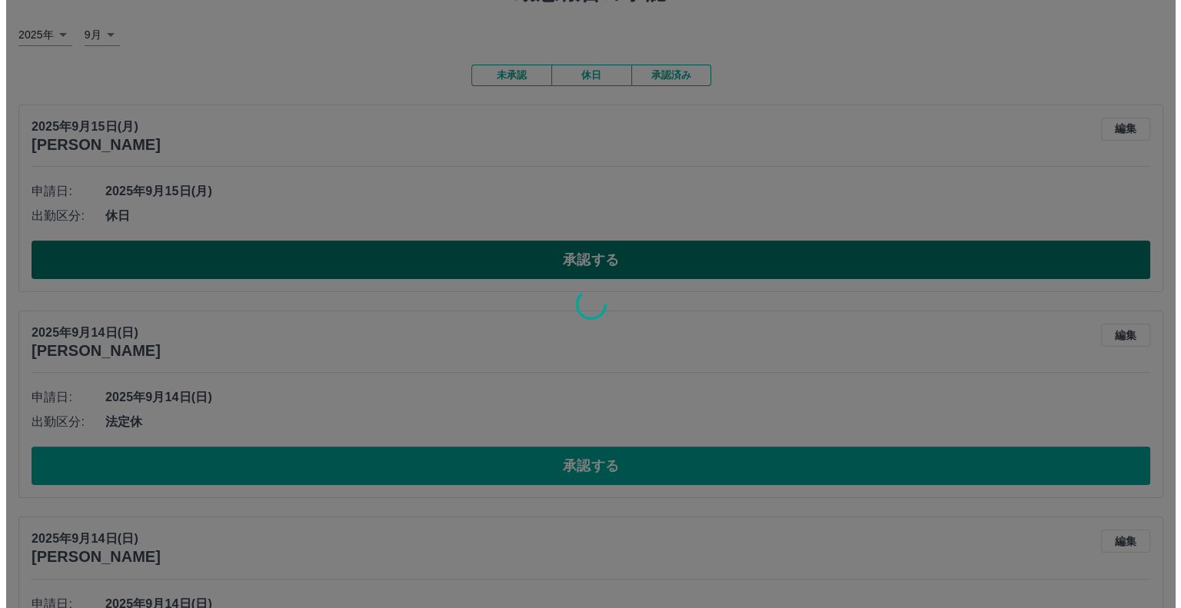
scroll to position [0, 0]
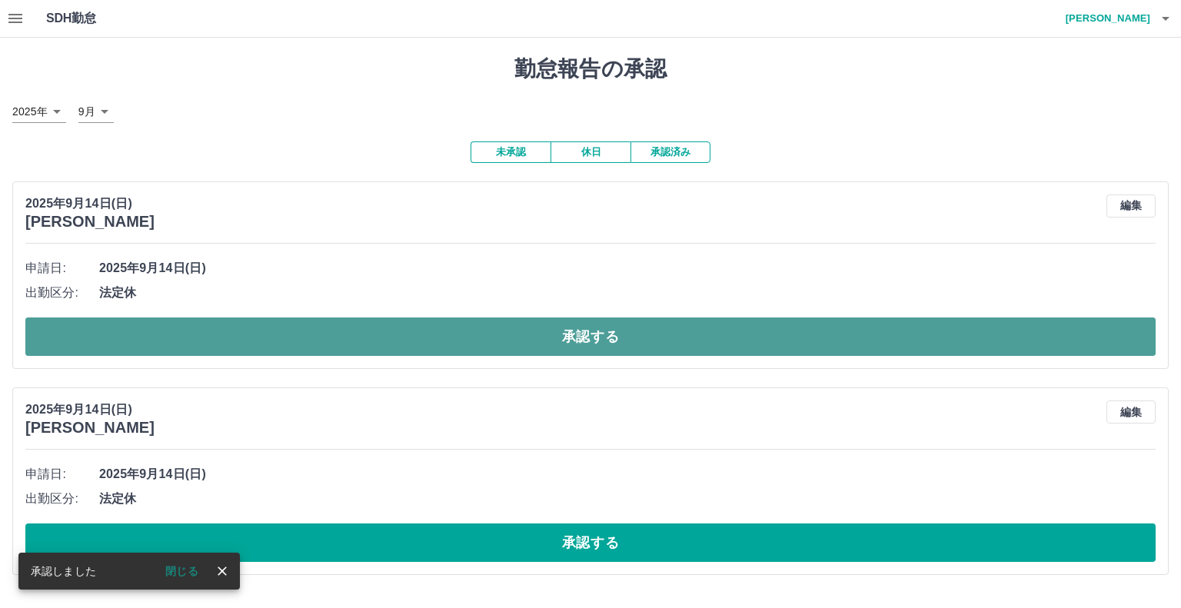
click at [461, 337] on button "承認する" at bounding box center [590, 336] width 1130 height 38
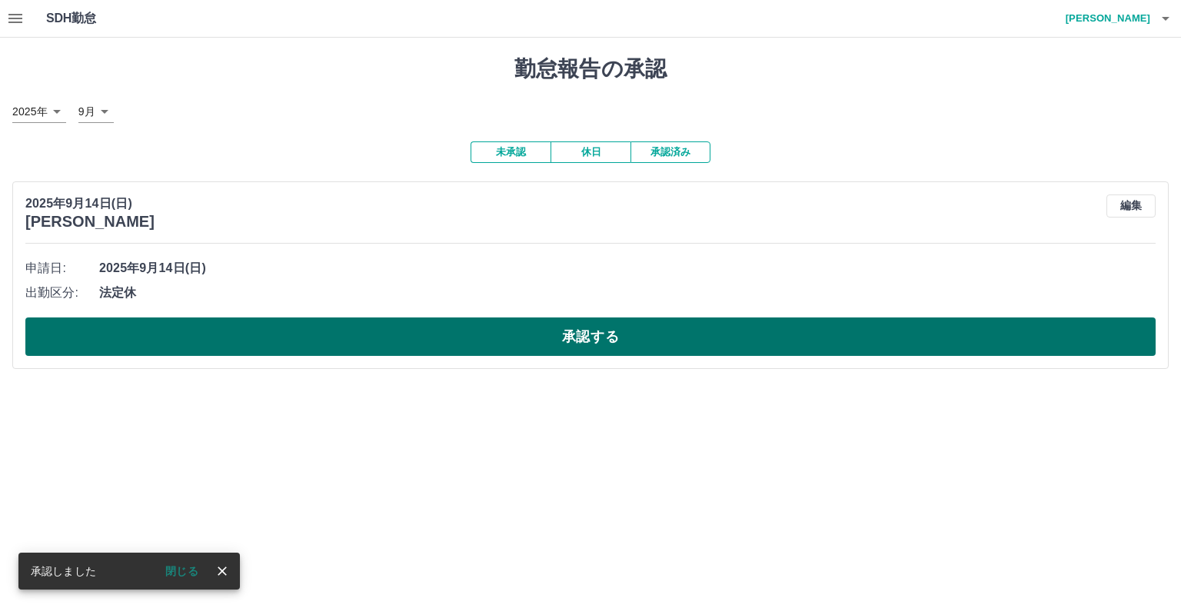
click at [474, 330] on button "承認する" at bounding box center [590, 336] width 1130 height 38
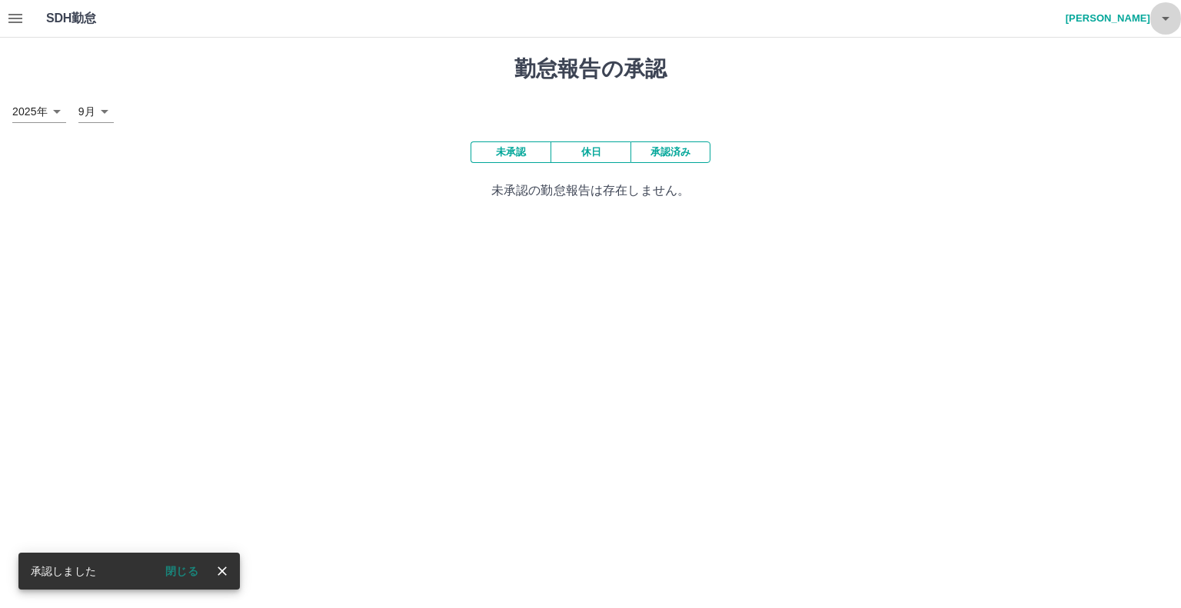
click at [1159, 31] on button "button" at bounding box center [1165, 18] width 31 height 37
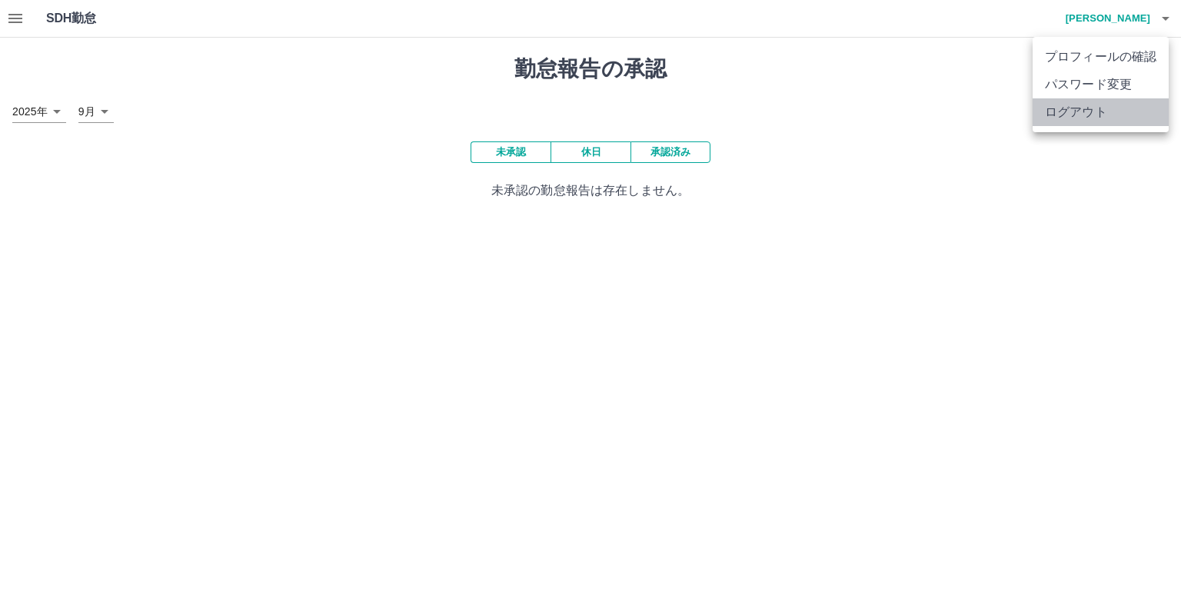
click at [1128, 101] on li "ログアウト" at bounding box center [1100, 112] width 136 height 28
